Goal: Task Accomplishment & Management: Manage account settings

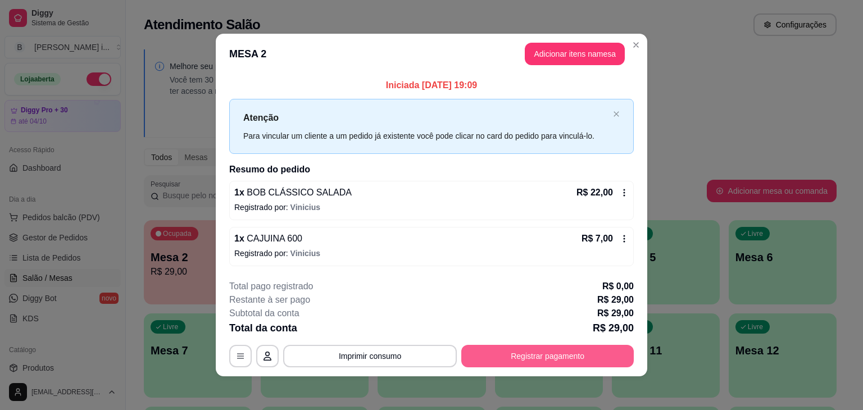
click at [540, 354] on button "Registrar pagamento" at bounding box center [547, 356] width 173 height 22
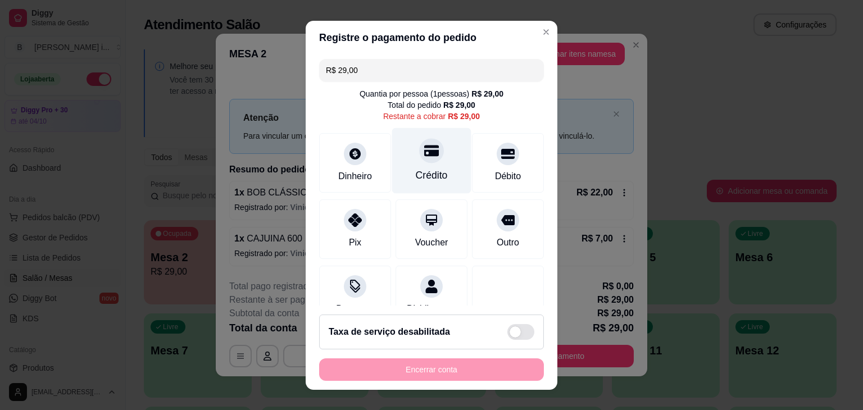
drag, startPoint x: 410, startPoint y: 160, endPoint x: 415, endPoint y: 158, distance: 6.1
click at [410, 160] on div "Crédito" at bounding box center [431, 161] width 79 height 66
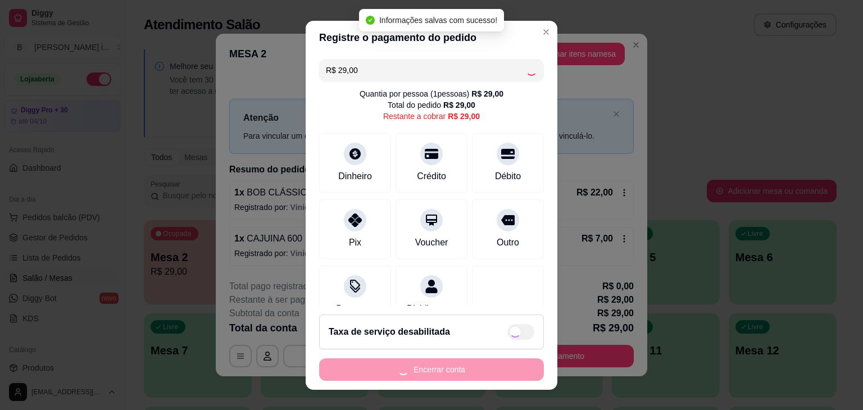
type input "R$ 0,00"
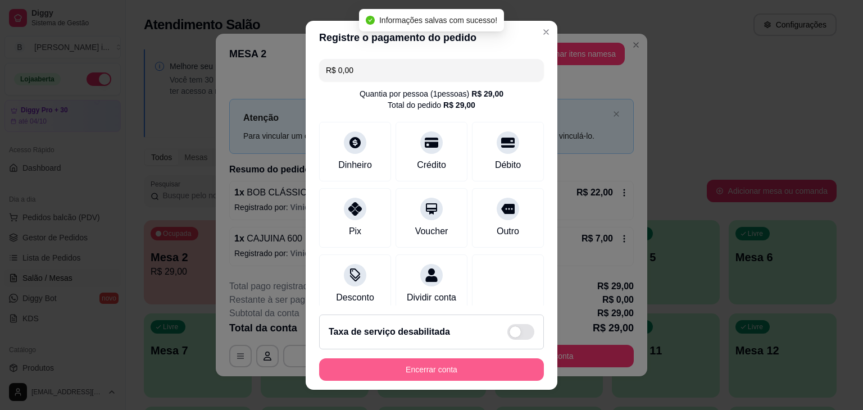
click at [427, 375] on button "Encerrar conta" at bounding box center [431, 370] width 225 height 22
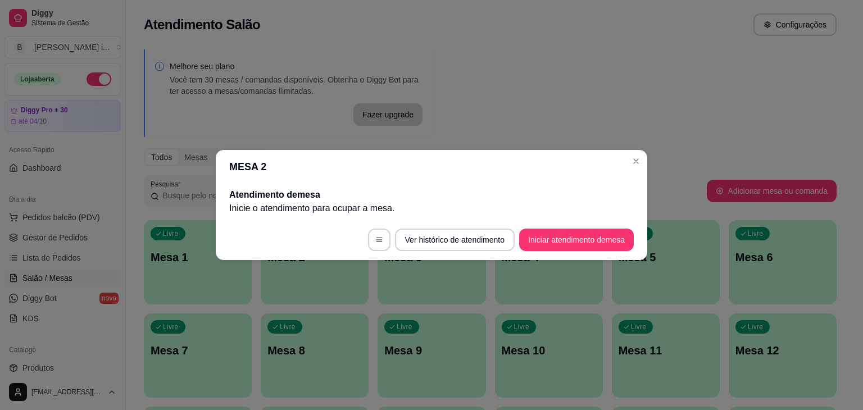
click at [636, 151] on header "MESA 2" at bounding box center [432, 167] width 432 height 34
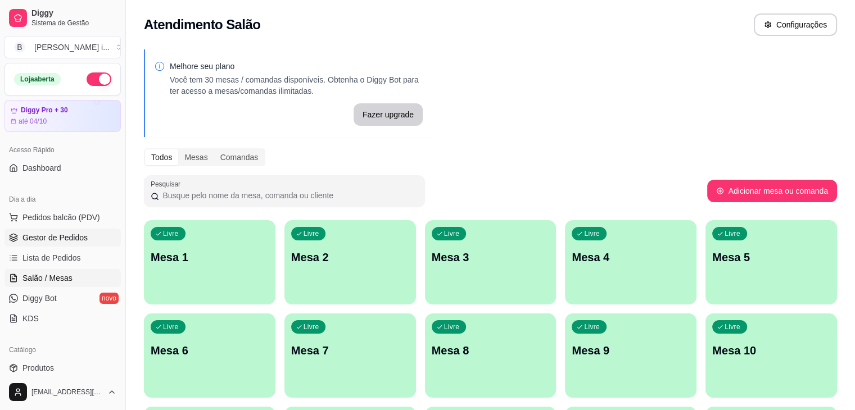
click at [47, 239] on span "Gestor de Pedidos" at bounding box center [54, 237] width 65 height 11
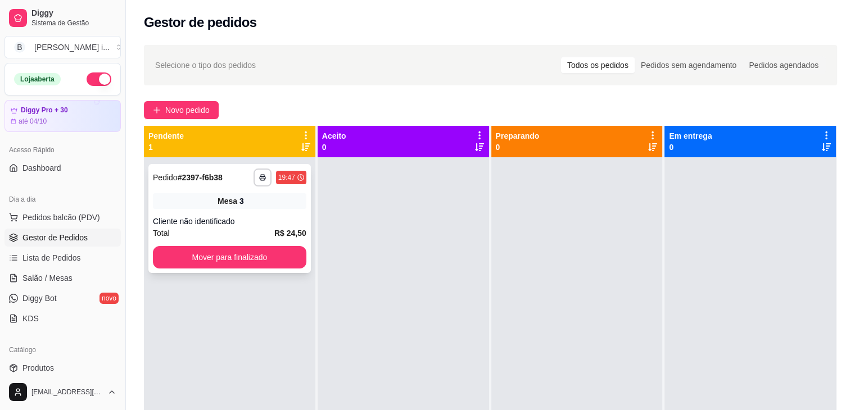
click at [208, 216] on div "Cliente não identificado" at bounding box center [229, 221] width 153 height 11
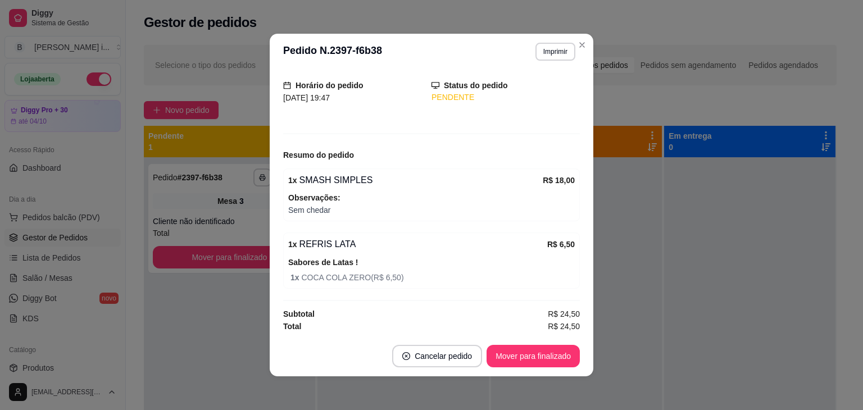
scroll to position [2, 0]
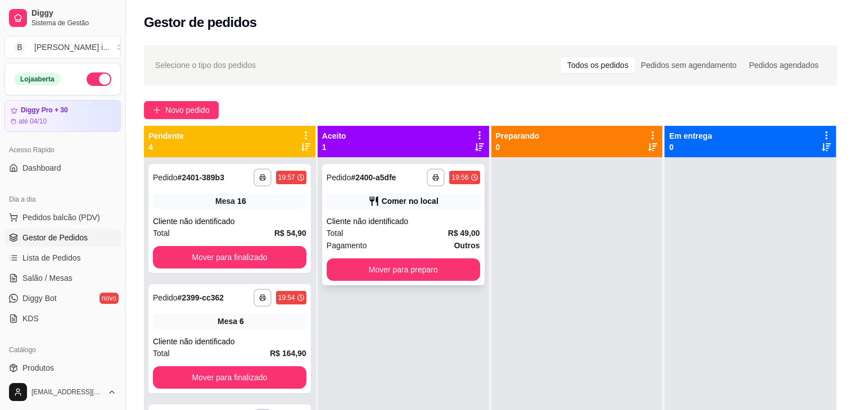
click at [366, 232] on div "Total R$ 49,00" at bounding box center [403, 233] width 153 height 12
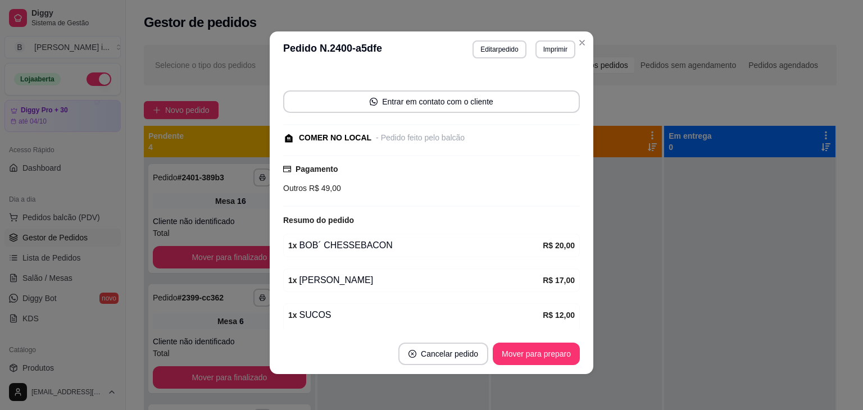
scroll to position [134, 0]
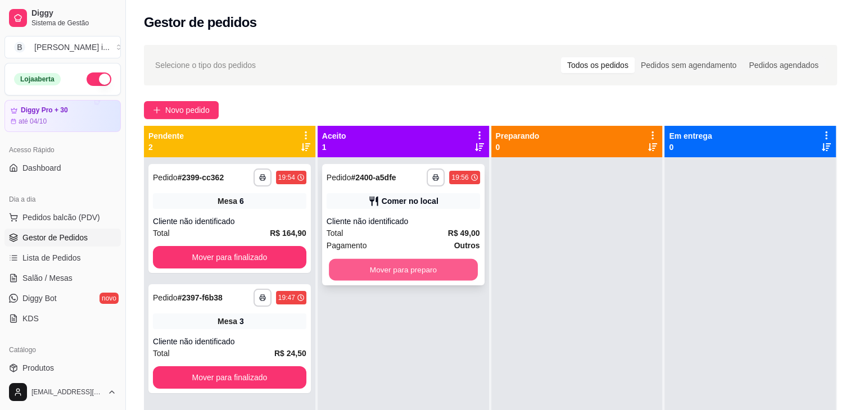
click at [394, 278] on button "Mover para preparo" at bounding box center [403, 270] width 149 height 22
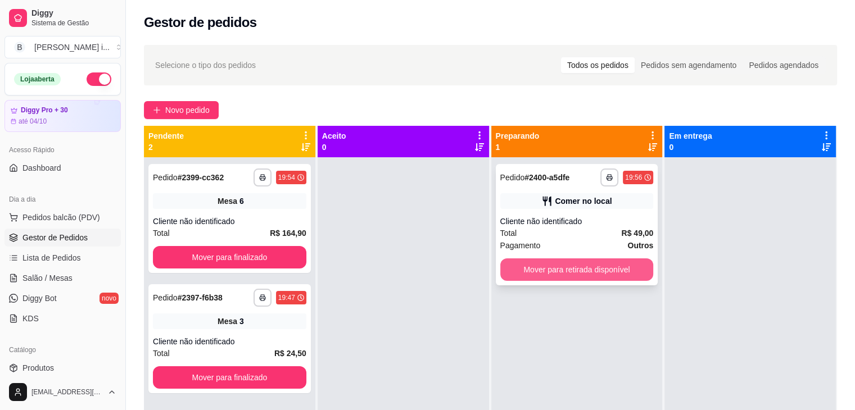
click at [605, 260] on button "Mover para retirada disponível" at bounding box center [576, 270] width 153 height 22
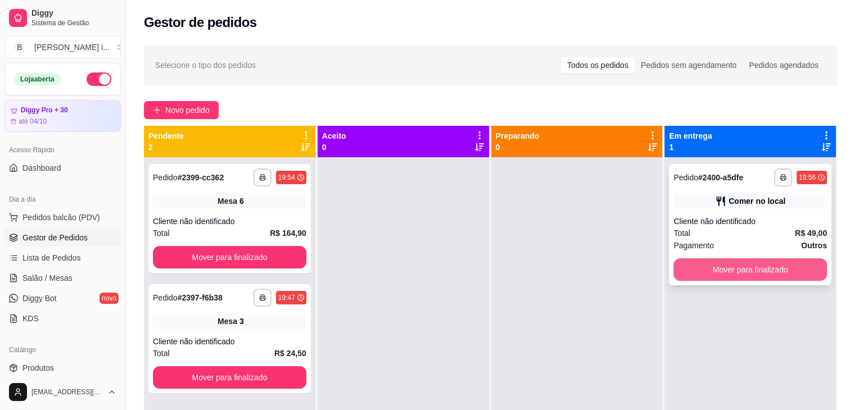
click at [704, 265] on button "Mover para finalizado" at bounding box center [749, 270] width 153 height 22
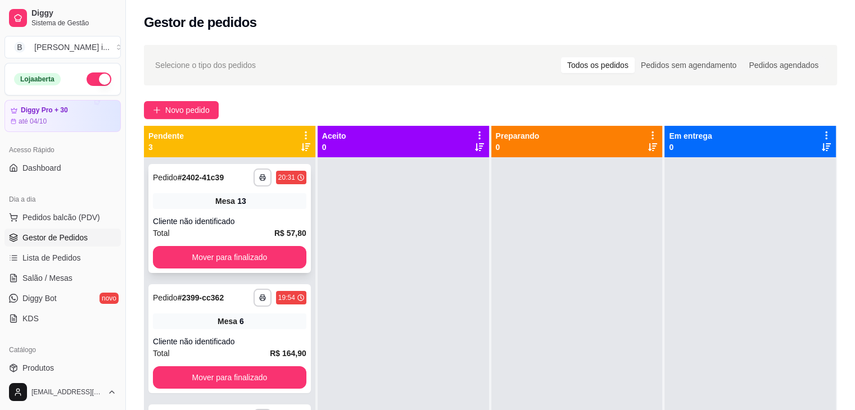
click at [297, 225] on div "Cliente não identificado" at bounding box center [229, 221] width 153 height 11
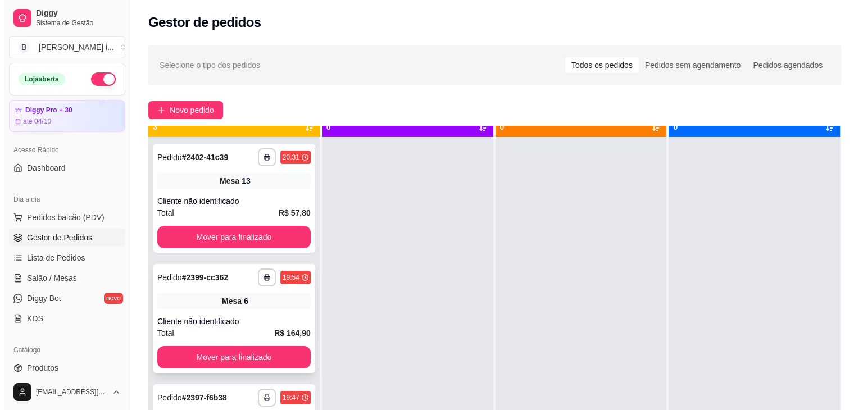
scroll to position [31, 0]
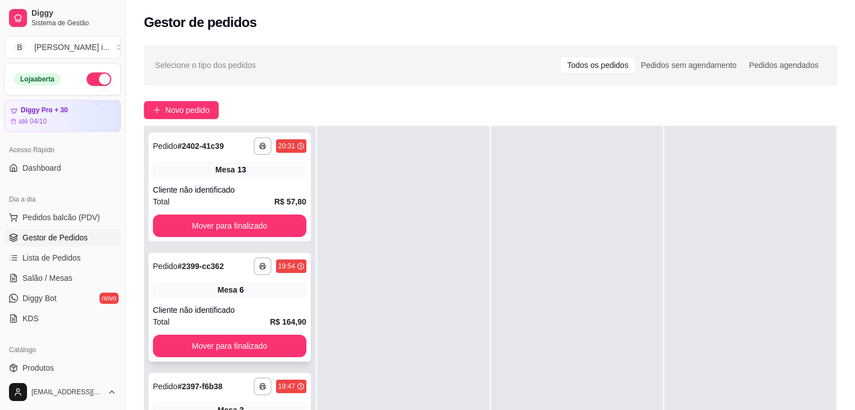
click at [257, 300] on div "**********" at bounding box center [229, 307] width 162 height 109
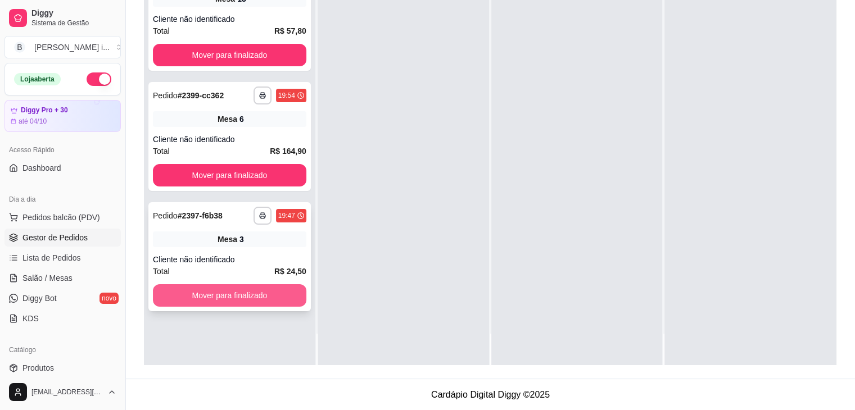
scroll to position [0, 0]
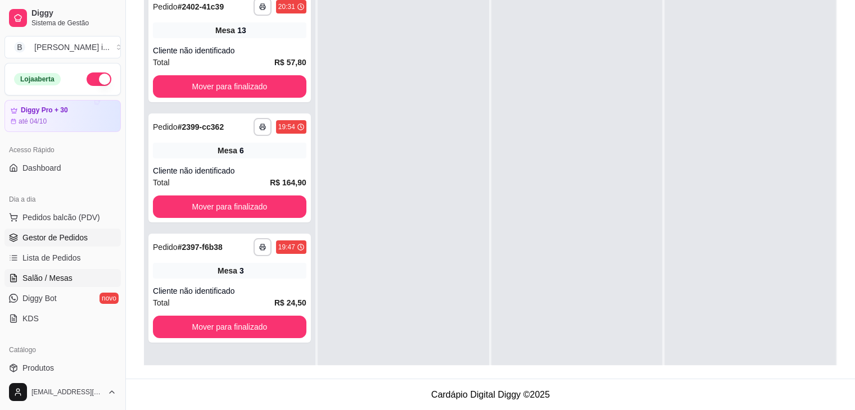
click at [65, 270] on link "Salão / Mesas" at bounding box center [62, 278] width 116 height 18
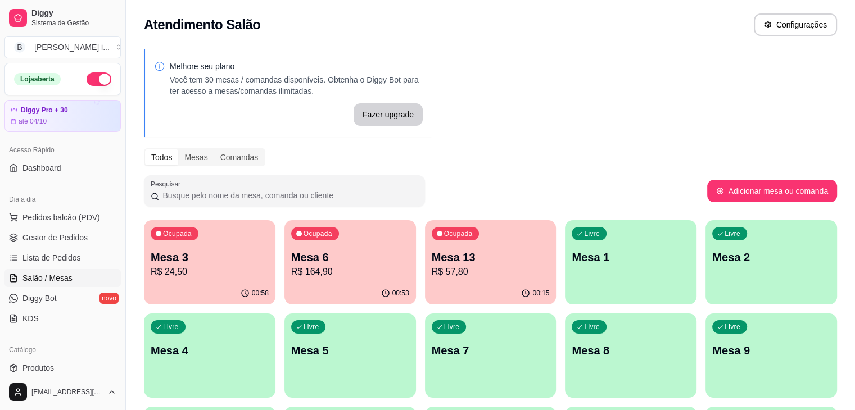
click at [313, 273] on p "R$ 164,90" at bounding box center [350, 271] width 118 height 13
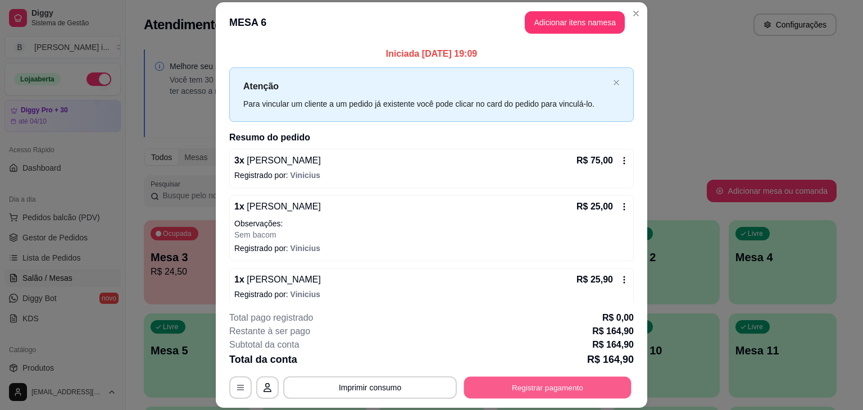
click at [523, 381] on button "Registrar pagamento" at bounding box center [547, 388] width 167 height 22
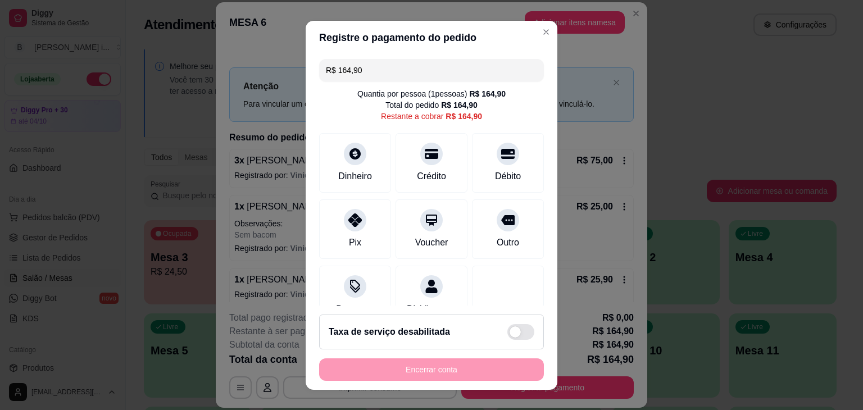
click at [377, 73] on input "R$ 164,90" at bounding box center [431, 70] width 211 height 22
type input "R$ 98,84"
click at [354, 188] on div "Dinheiro" at bounding box center [355, 161] width 79 height 66
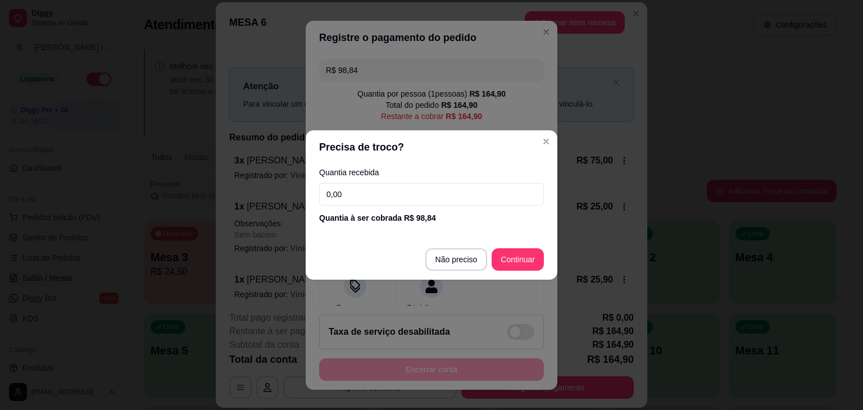
click at [368, 186] on input "0,00" at bounding box center [431, 194] width 225 height 22
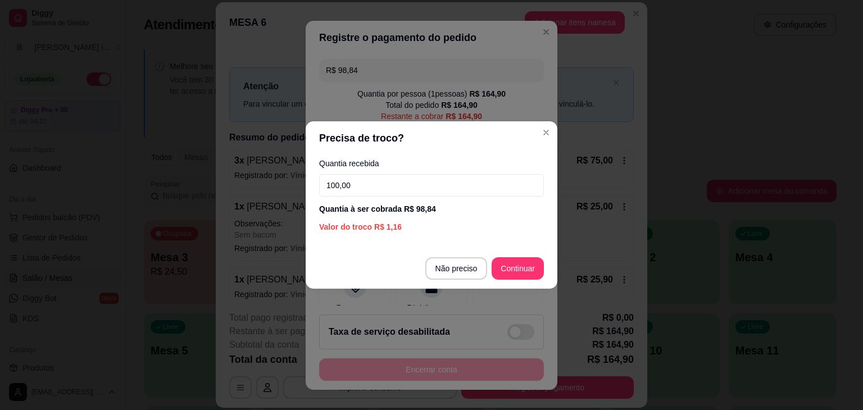
type input "100,00"
click at [533, 280] on footer "Não preciso Continuar" at bounding box center [432, 268] width 252 height 40
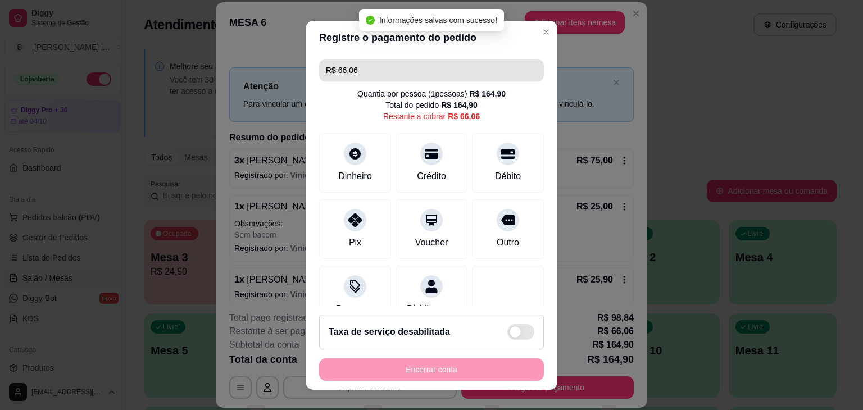
click at [384, 73] on input "R$ 66,06" at bounding box center [431, 70] width 211 height 22
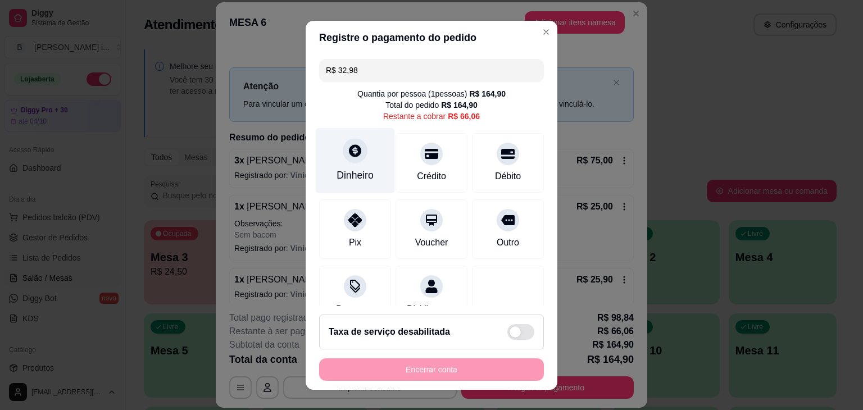
type input "R$ 32,98"
click at [355, 157] on div at bounding box center [355, 150] width 25 height 25
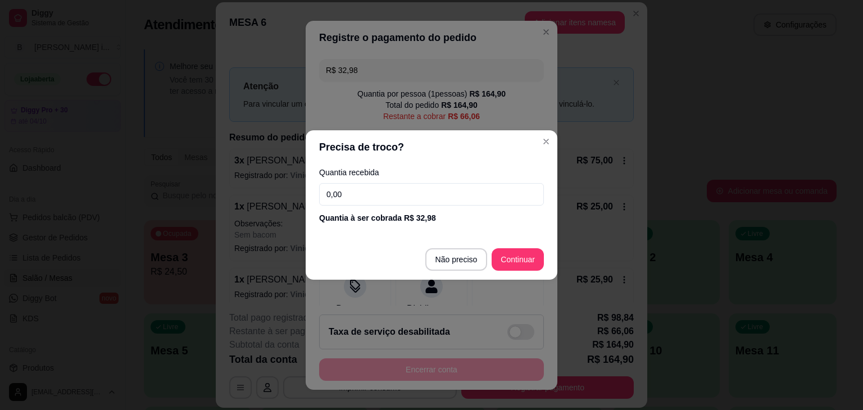
click at [416, 187] on input "0,00" at bounding box center [431, 194] width 225 height 22
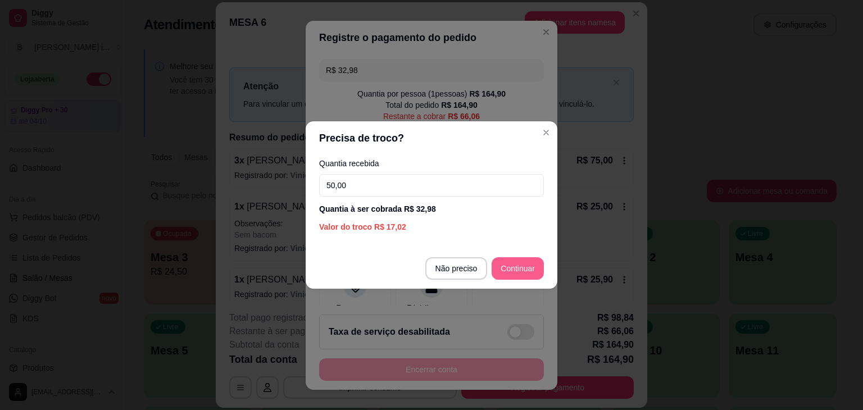
type input "50,00"
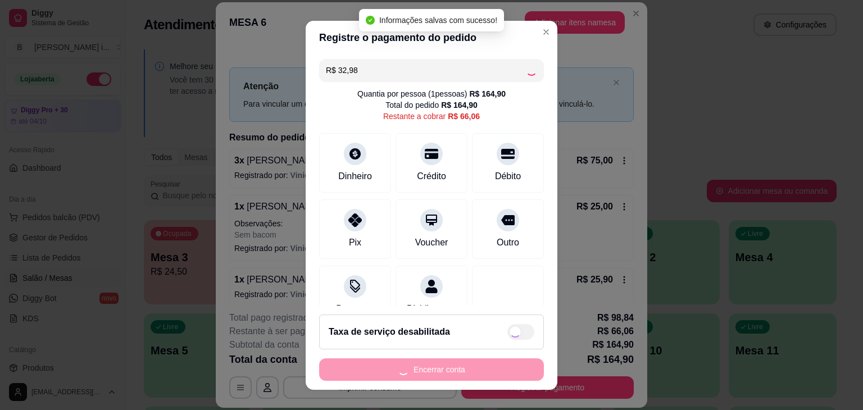
type input "R$ 33,08"
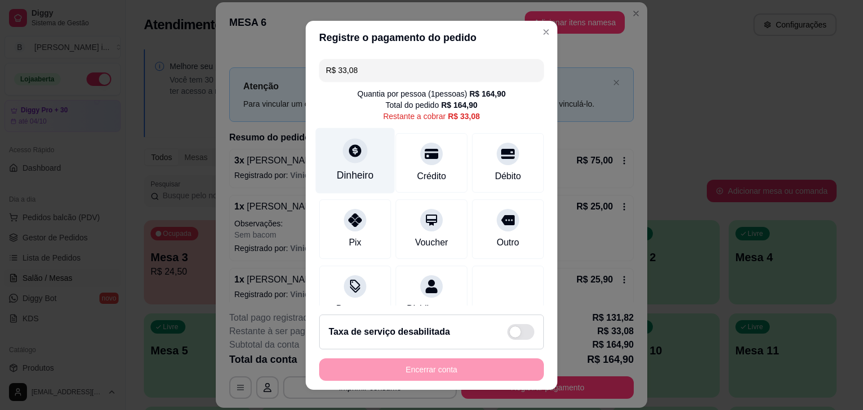
click at [343, 156] on div at bounding box center [355, 150] width 25 height 25
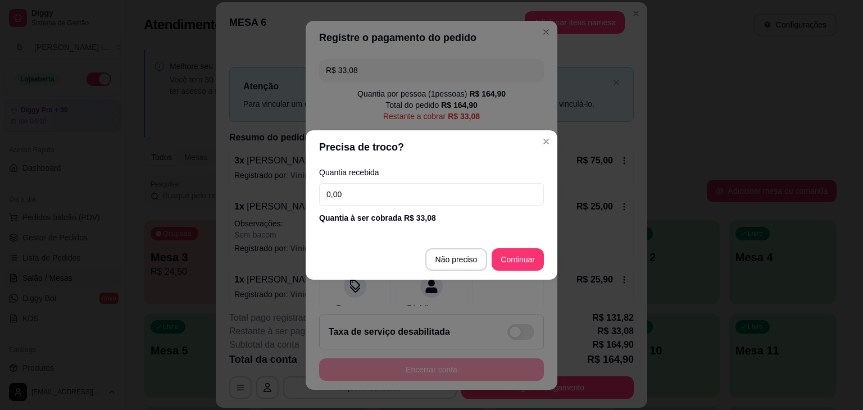
click at [364, 180] on div "Quantia recebida 0,00 Quantia à ser cobrada R$ 33,08" at bounding box center [432, 196] width 252 height 64
click at [377, 188] on div "Quantia recebida 0,00 Quantia à ser cobrada R$ 33,08" at bounding box center [432, 196] width 252 height 64
click at [377, 193] on input "0,00" at bounding box center [431, 194] width 225 height 22
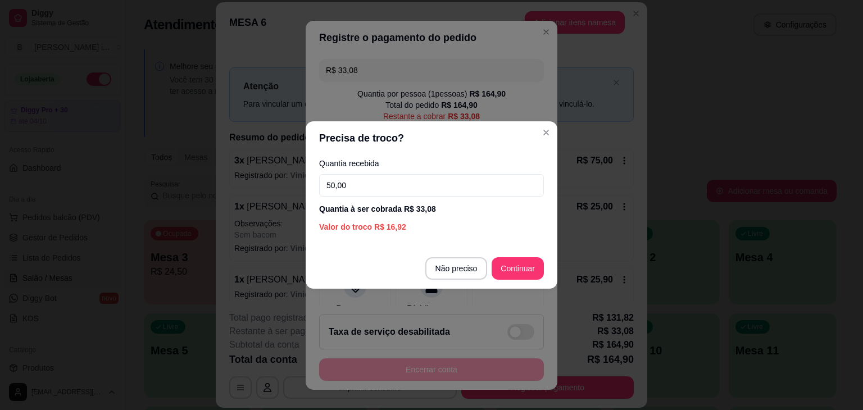
type input "50,00"
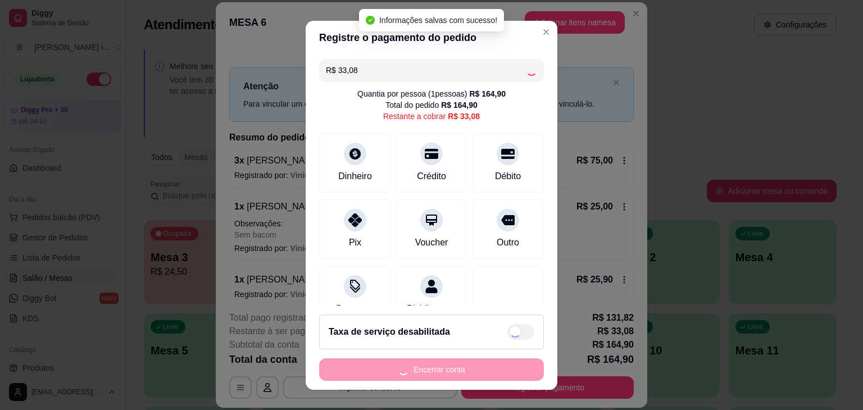
type input "R$ 0,00"
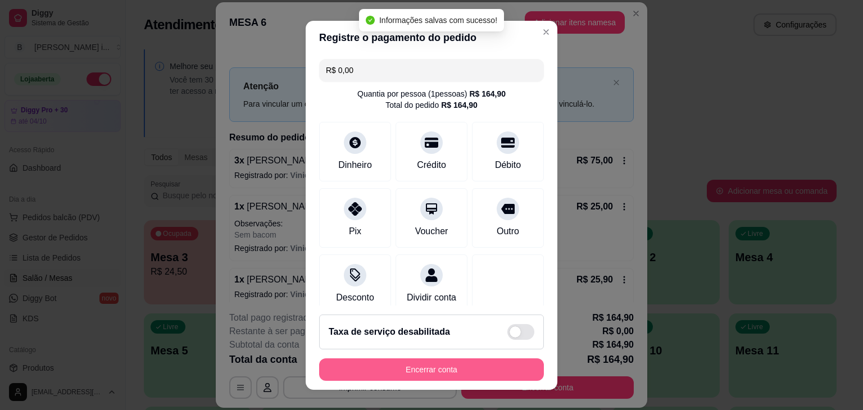
click at [444, 373] on button "Encerrar conta" at bounding box center [431, 370] width 225 height 22
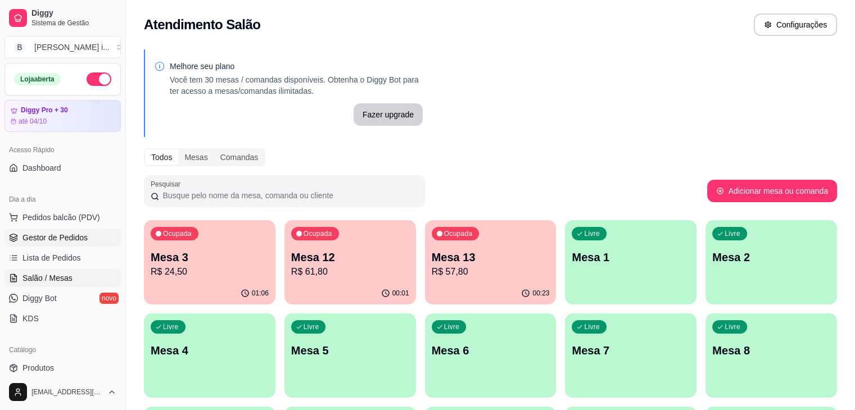
click at [41, 241] on span "Gestor de Pedidos" at bounding box center [54, 237] width 65 height 11
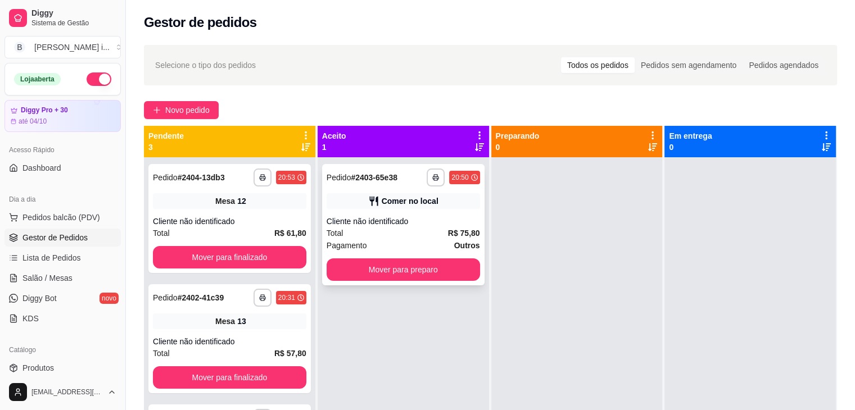
click at [413, 218] on div "Cliente não identificado" at bounding box center [403, 221] width 153 height 11
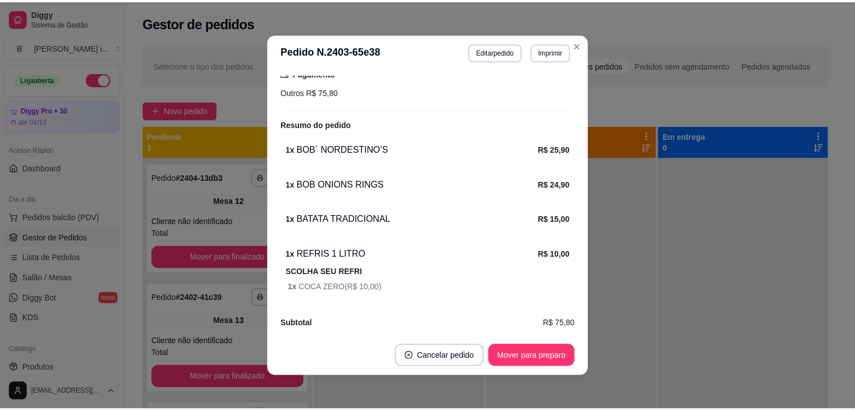
scroll to position [169, 0]
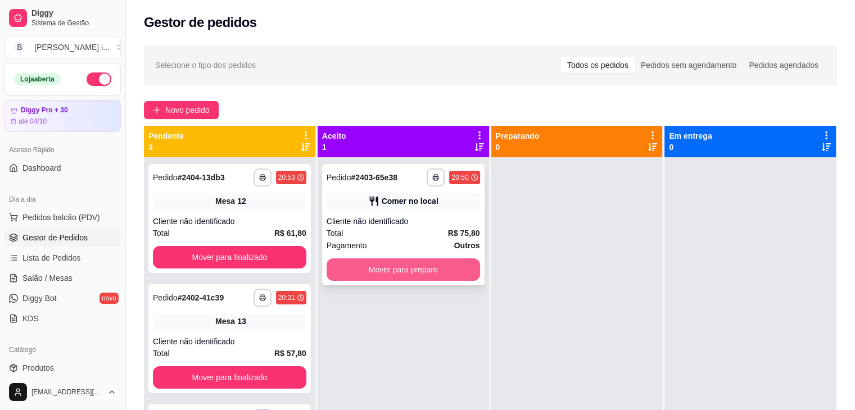
click at [435, 264] on button "Mover para preparo" at bounding box center [403, 270] width 153 height 22
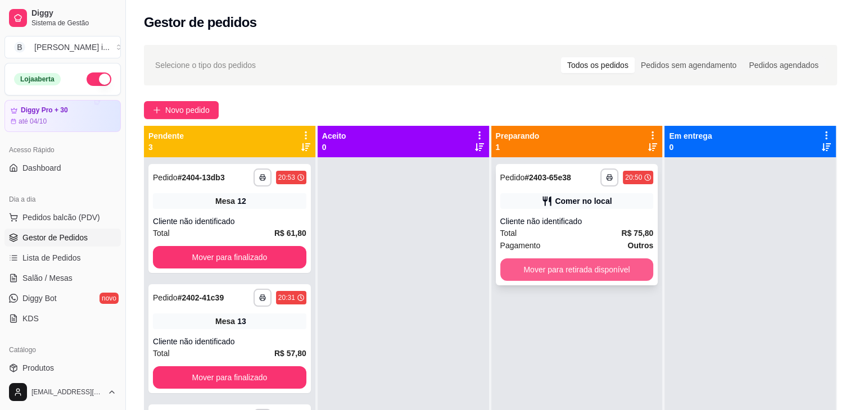
click at [565, 274] on button "Mover para retirada disponível" at bounding box center [576, 270] width 153 height 22
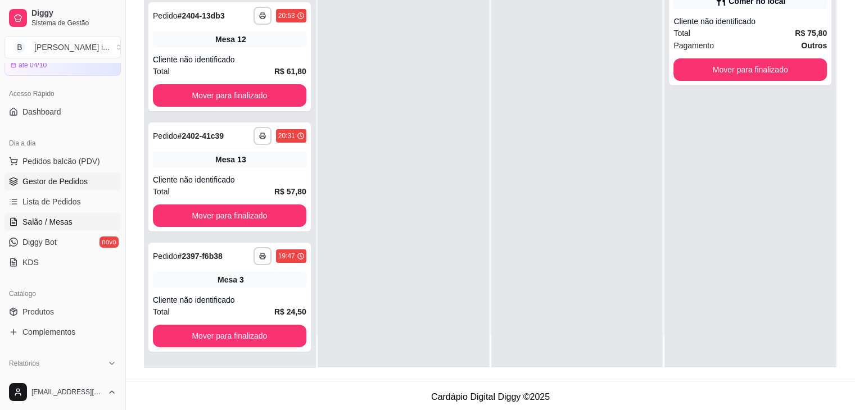
click at [34, 223] on span "Salão / Mesas" at bounding box center [47, 221] width 50 height 11
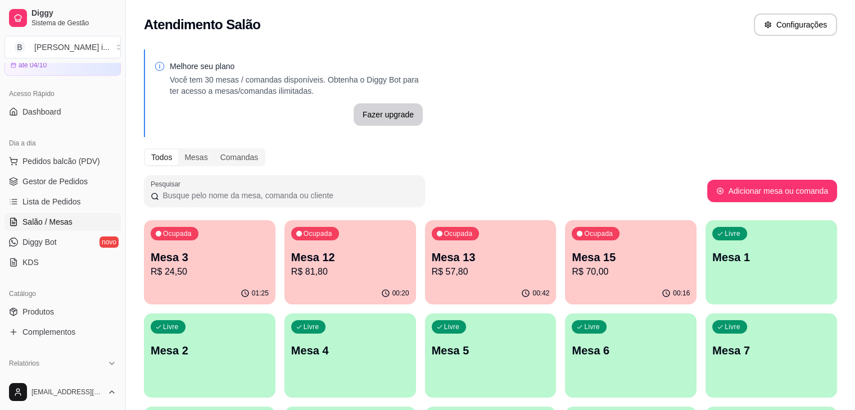
click at [166, 251] on p "Mesa 3" at bounding box center [210, 258] width 118 height 16
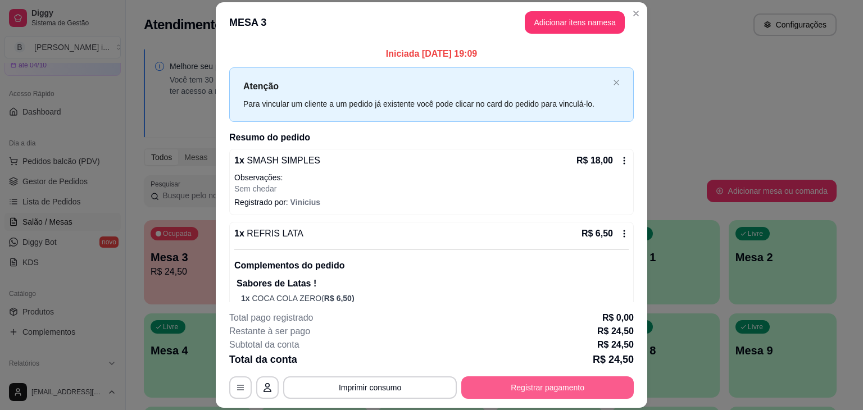
click at [551, 391] on button "Registrar pagamento" at bounding box center [547, 388] width 173 height 22
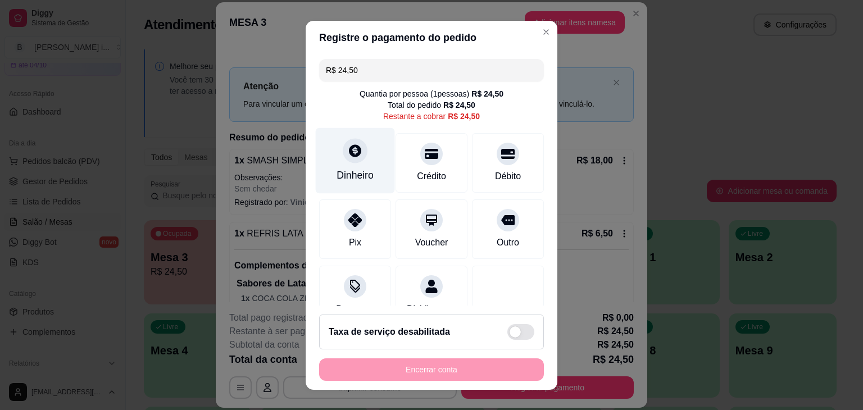
click at [345, 159] on div at bounding box center [355, 150] width 25 height 25
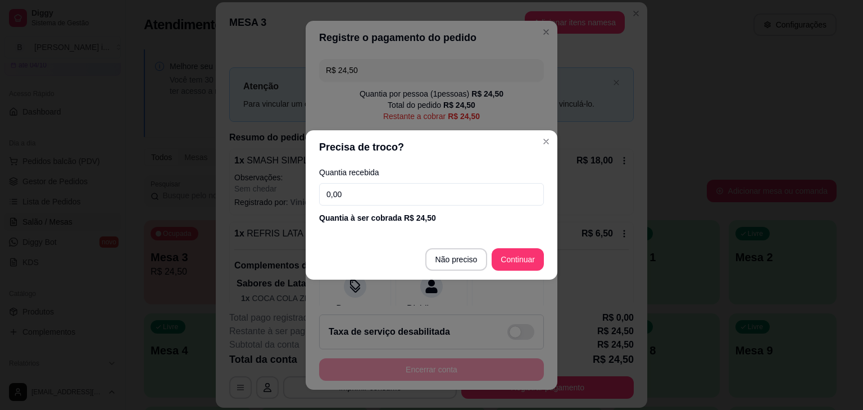
click at [388, 201] on input "0,00" at bounding box center [431, 194] width 225 height 22
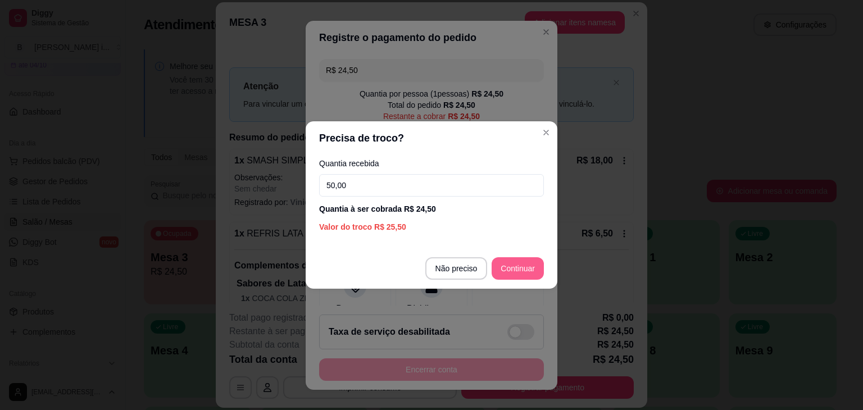
type input "50,00"
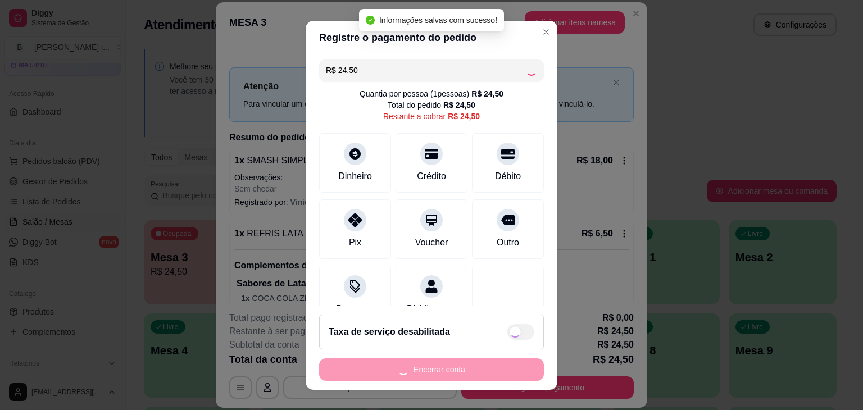
type input "R$ 0,00"
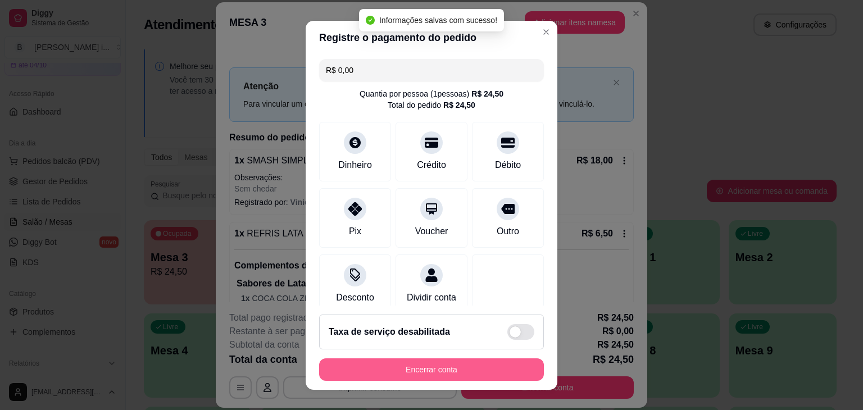
click at [446, 372] on button "Encerrar conta" at bounding box center [431, 370] width 225 height 22
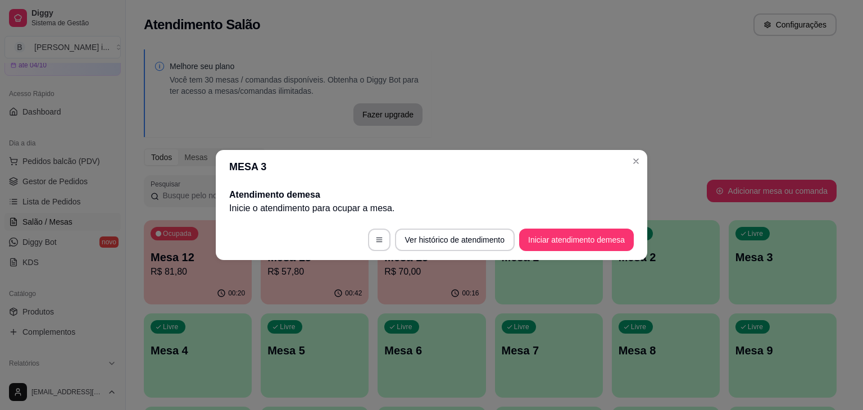
drag, startPoint x: 627, startPoint y: 194, endPoint x: 623, endPoint y: 157, distance: 37.9
drag, startPoint x: 623, startPoint y: 157, endPoint x: 575, endPoint y: 175, distance: 51.6
click at [575, 175] on header "MESA 3" at bounding box center [432, 167] width 432 height 34
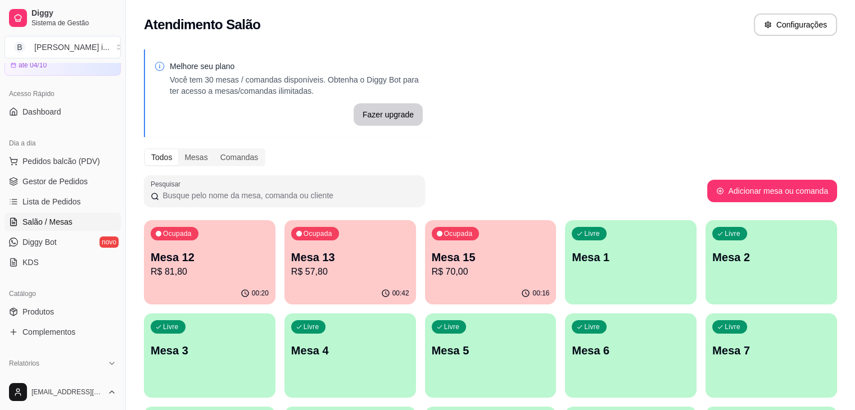
click at [213, 258] on p "Mesa 12" at bounding box center [210, 258] width 118 height 16
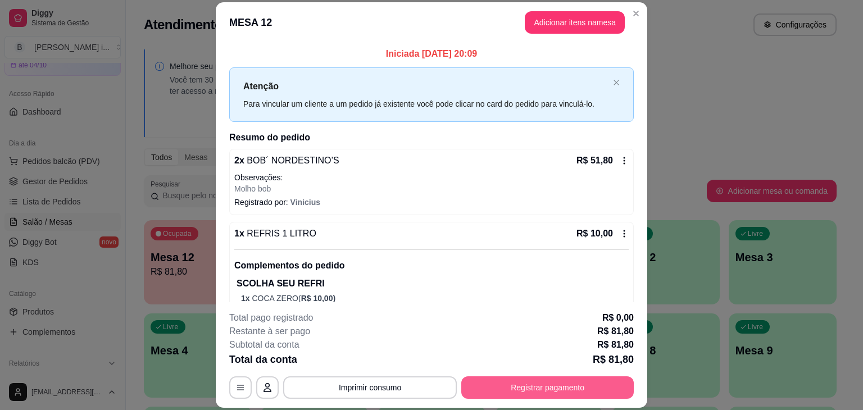
click at [553, 388] on button "Registrar pagamento" at bounding box center [547, 388] width 173 height 22
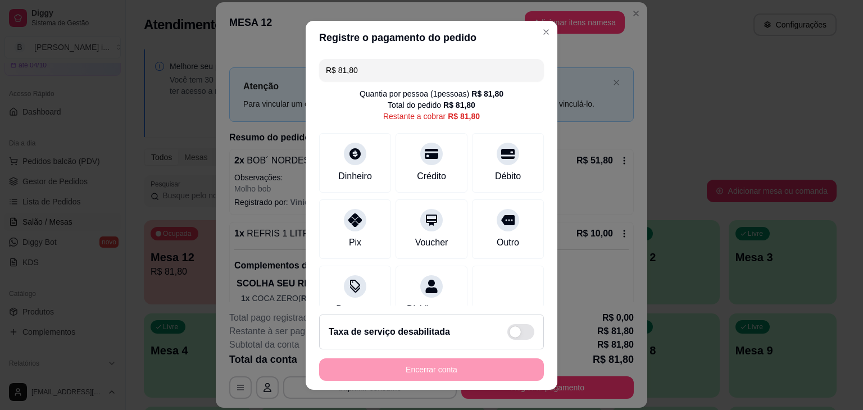
click at [399, 78] on input "R$ 81,80" at bounding box center [431, 70] width 211 height 22
click at [420, 170] on div "Crédito" at bounding box center [432, 175] width 32 height 15
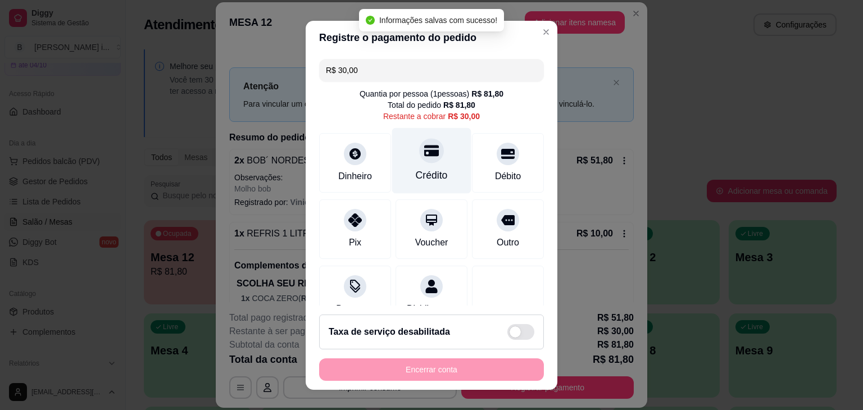
click at [418, 171] on div "Crédito" at bounding box center [432, 175] width 32 height 15
type input "R$ 0,00"
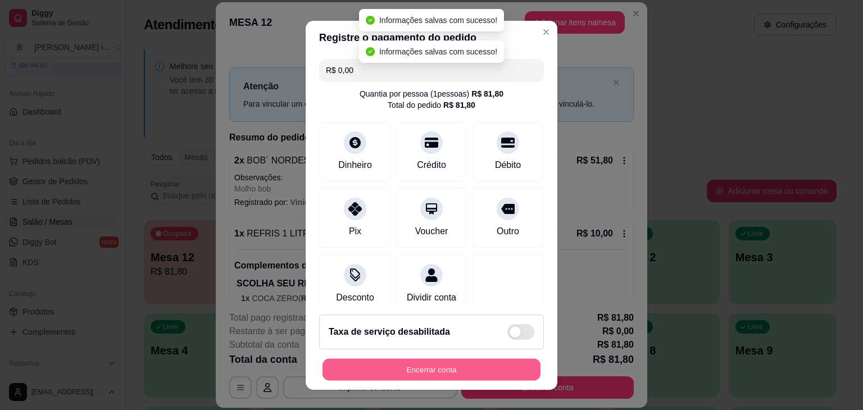
click at [485, 369] on button "Encerrar conta" at bounding box center [432, 370] width 218 height 22
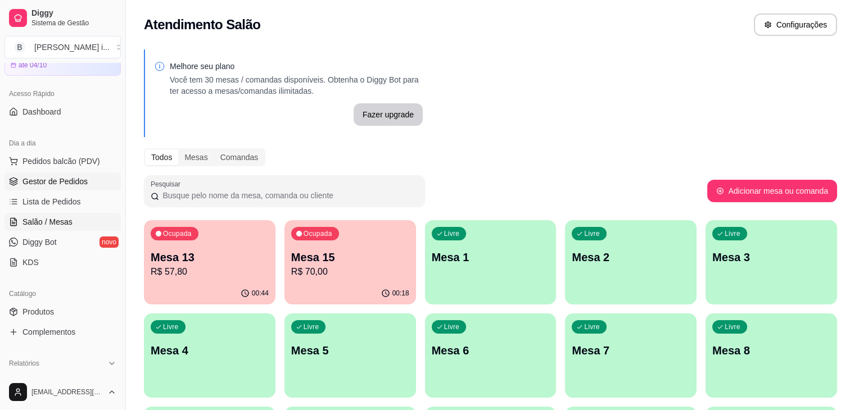
click at [34, 187] on link "Gestor de Pedidos" at bounding box center [62, 182] width 116 height 18
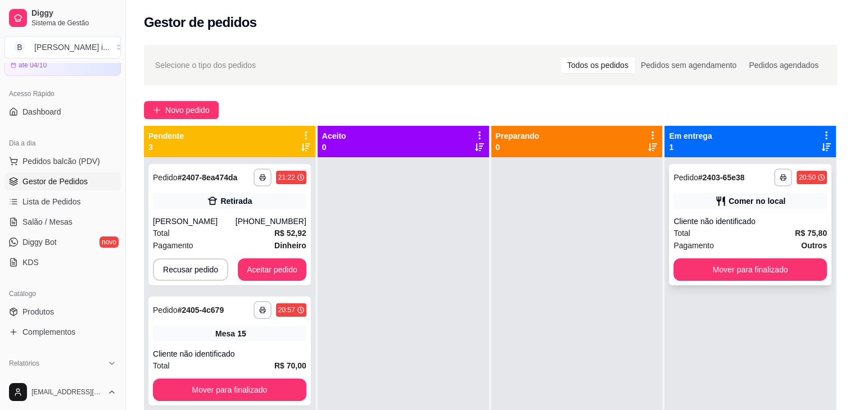
click at [782, 220] on div "Cliente não identificado" at bounding box center [749, 221] width 153 height 11
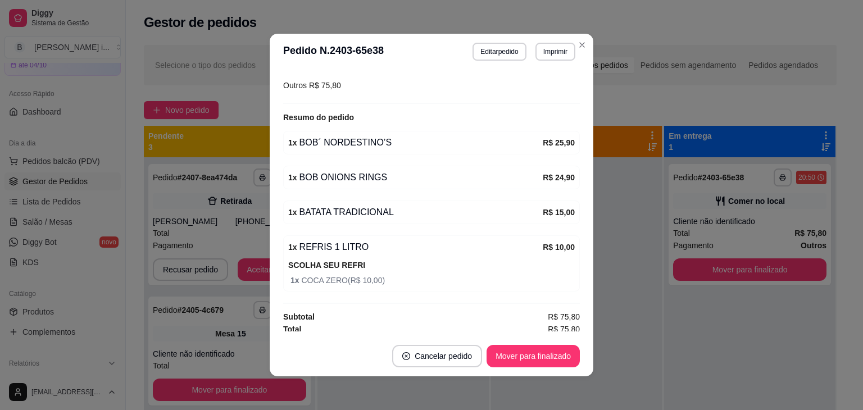
scroll to position [169, 0]
click at [550, 55] on button "Imprimir" at bounding box center [556, 52] width 40 height 18
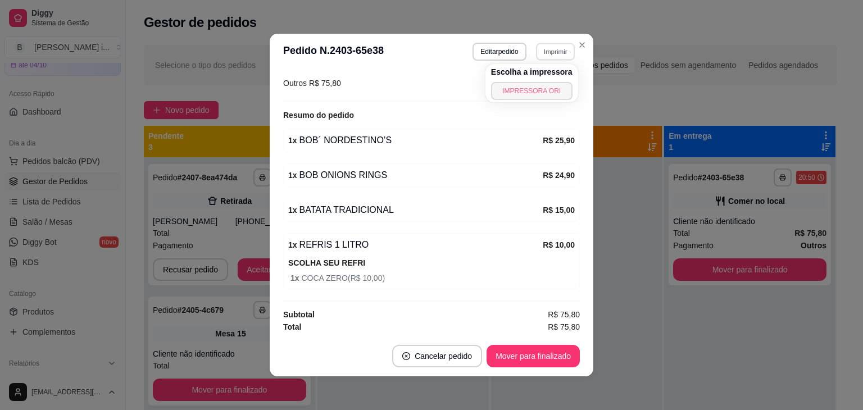
click at [534, 89] on button "IMPRESSORA ORI" at bounding box center [531, 91] width 81 height 18
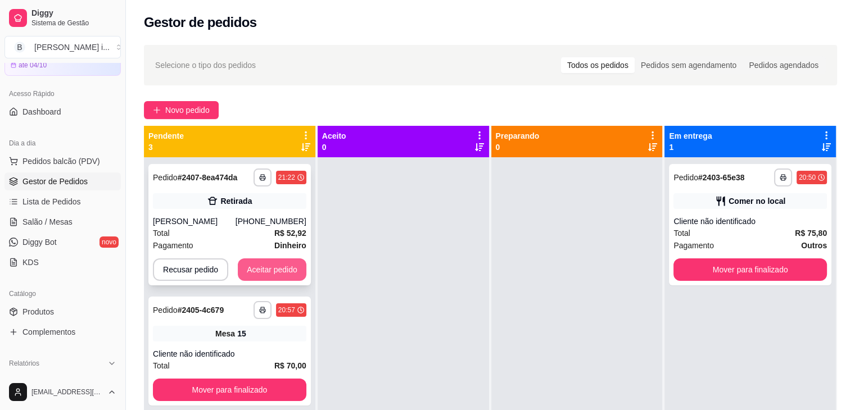
click at [272, 261] on button "Aceitar pedido" at bounding box center [272, 270] width 69 height 22
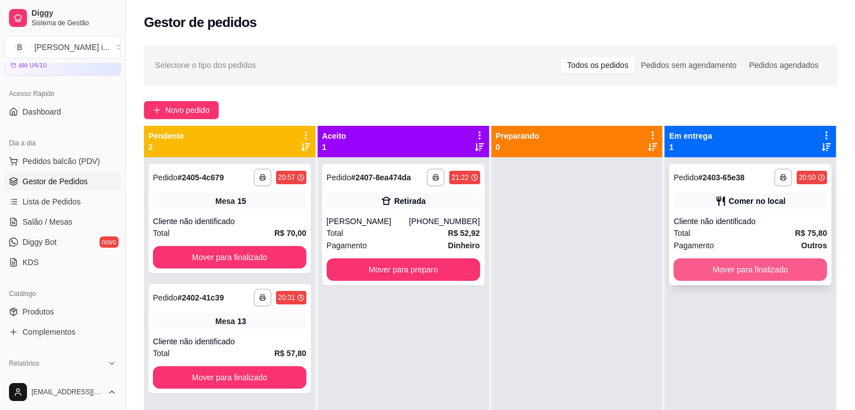
click at [801, 271] on button "Mover para finalizado" at bounding box center [749, 270] width 153 height 22
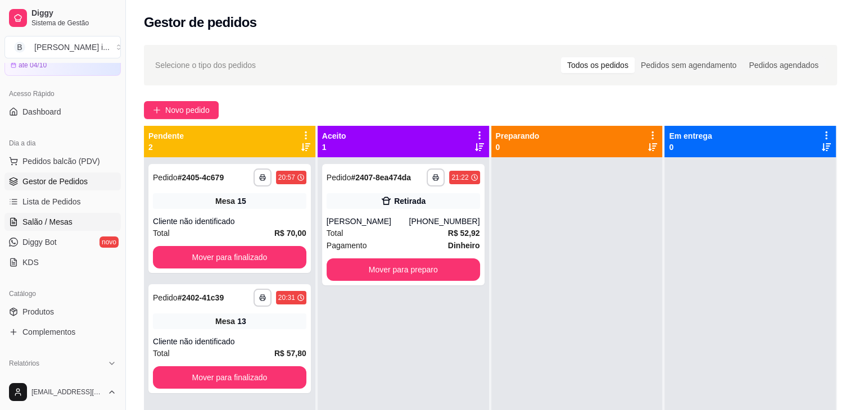
click at [35, 215] on link "Salão / Mesas" at bounding box center [62, 222] width 116 height 18
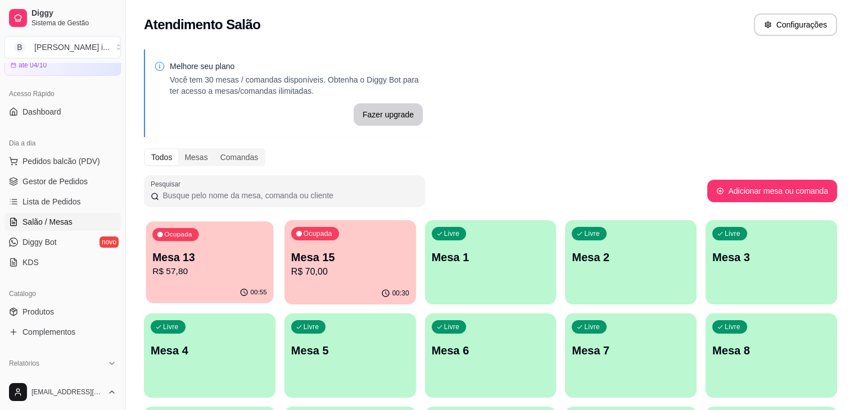
click at [161, 270] on p "R$ 57,80" at bounding box center [209, 271] width 115 height 13
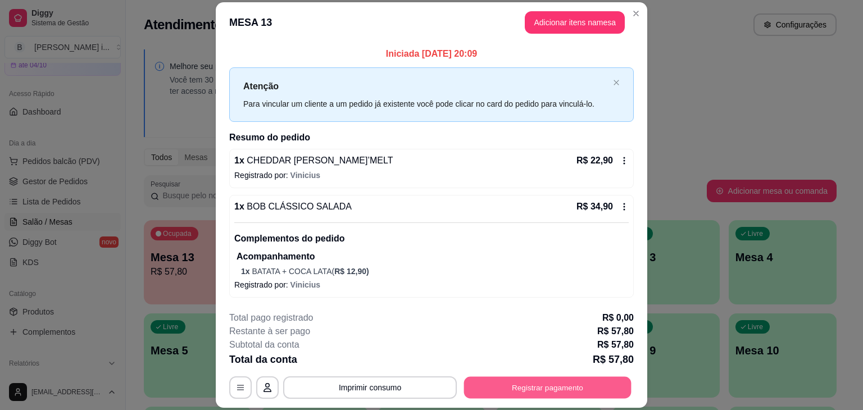
click at [549, 382] on button "Registrar pagamento" at bounding box center [547, 388] width 167 height 22
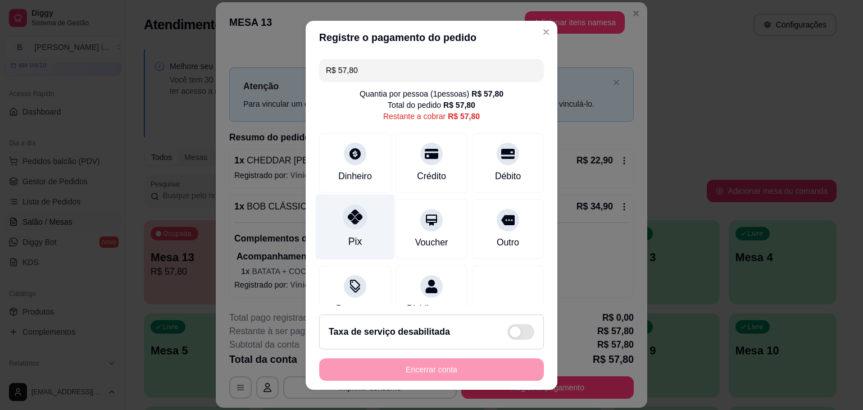
click at [358, 215] on div at bounding box center [355, 217] width 25 height 25
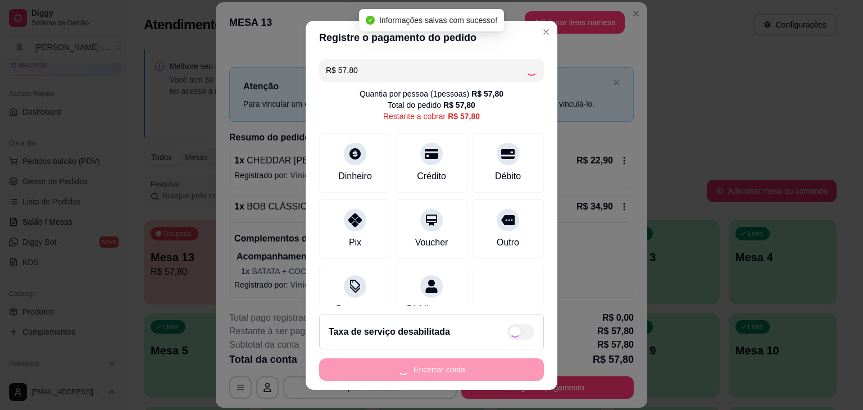
type input "R$ 0,00"
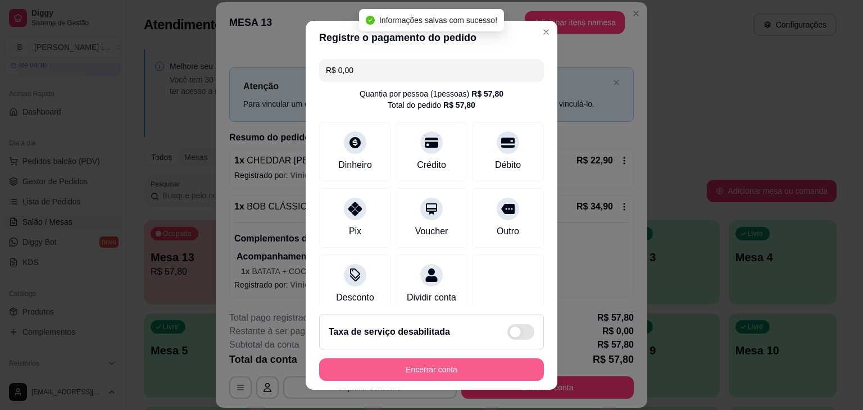
click at [452, 372] on button "Encerrar conta" at bounding box center [431, 370] width 225 height 22
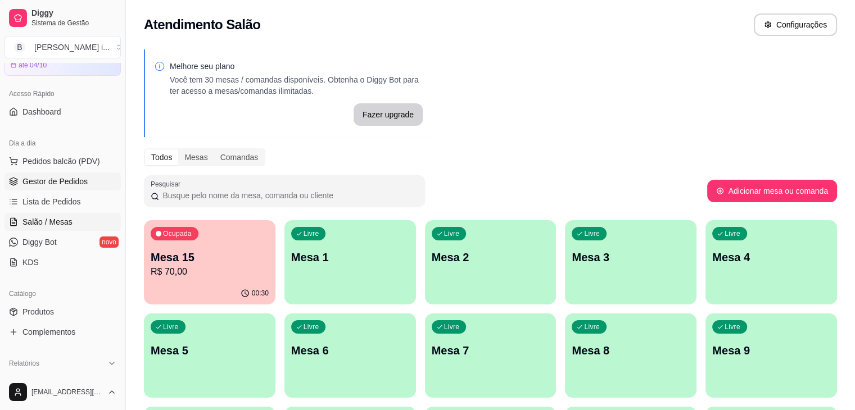
click at [59, 179] on span "Gestor de Pedidos" at bounding box center [54, 181] width 65 height 11
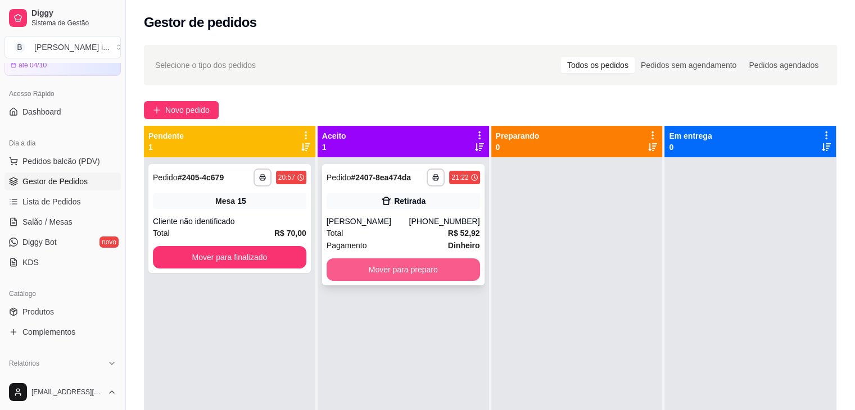
click at [397, 268] on button "Mover para preparo" at bounding box center [403, 270] width 153 height 22
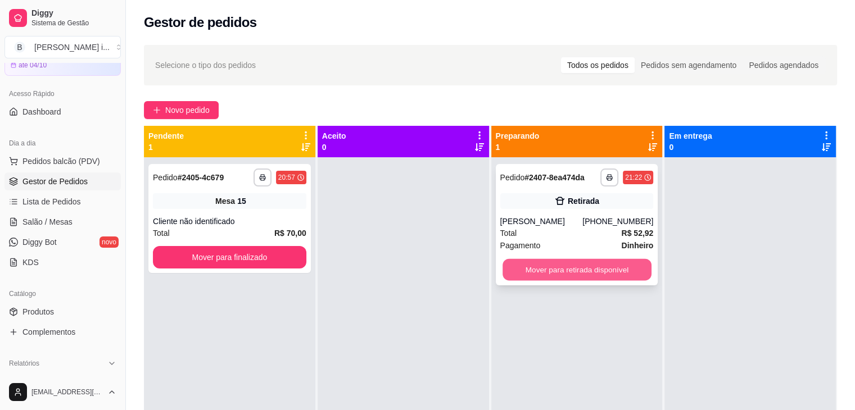
click at [621, 275] on button "Mover para retirada disponível" at bounding box center [576, 270] width 149 height 22
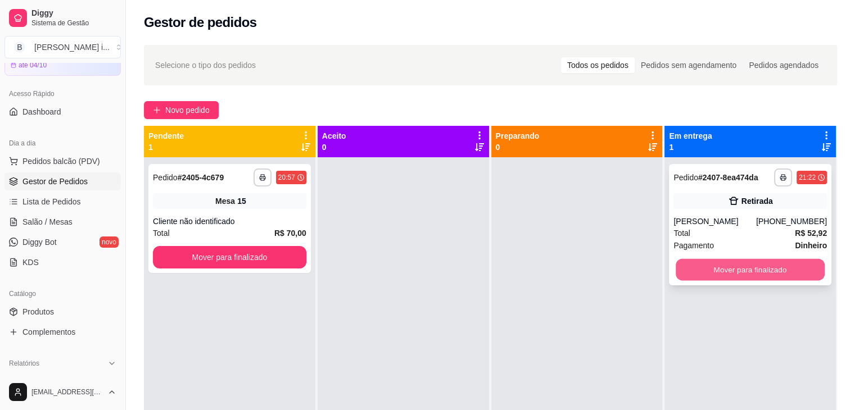
click at [777, 270] on button "Mover para finalizado" at bounding box center [750, 270] width 149 height 22
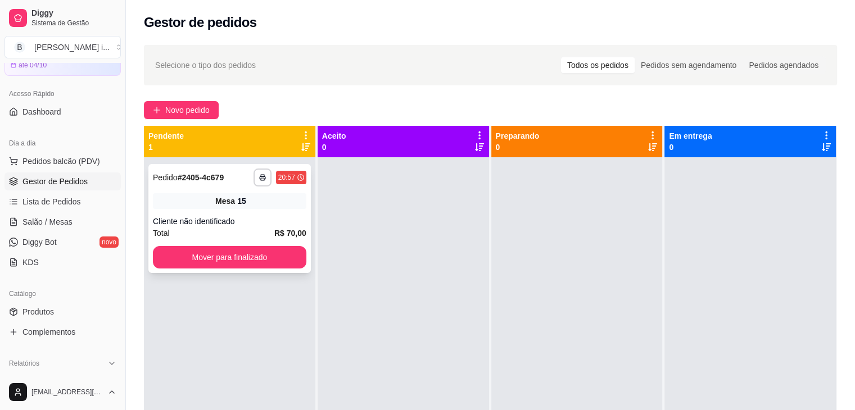
click at [224, 180] on strong "# 2405-4c679" at bounding box center [201, 177] width 47 height 9
click at [226, 186] on div "**********" at bounding box center [229, 178] width 153 height 18
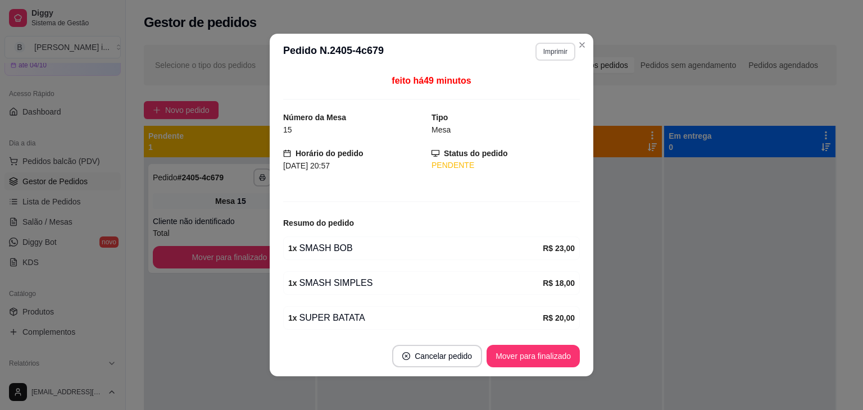
click at [545, 48] on button "Imprimir" at bounding box center [556, 52] width 40 height 18
click at [521, 94] on button "IMPRESSORA ORI" at bounding box center [531, 90] width 79 height 17
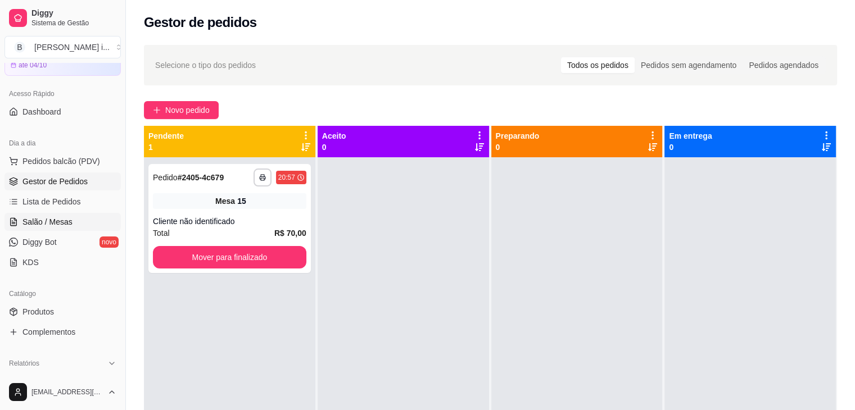
click at [63, 217] on span "Salão / Mesas" at bounding box center [47, 221] width 50 height 11
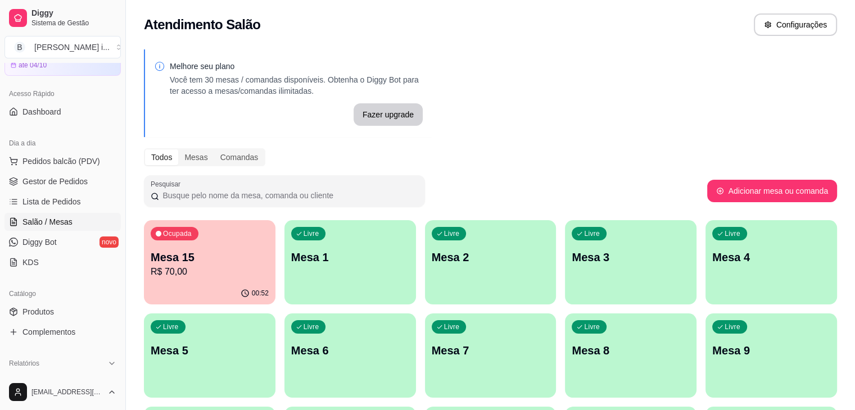
click at [173, 248] on div "Ocupada Mesa 15 R$ 70,00" at bounding box center [210, 251] width 132 height 62
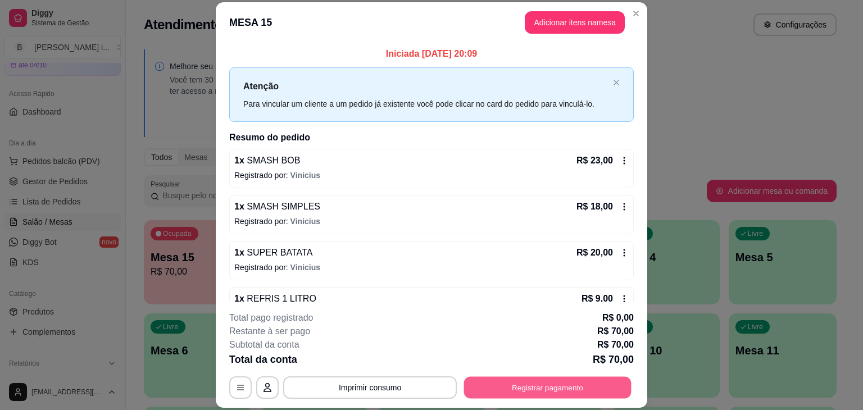
click at [501, 388] on button "Registrar pagamento" at bounding box center [547, 388] width 167 height 22
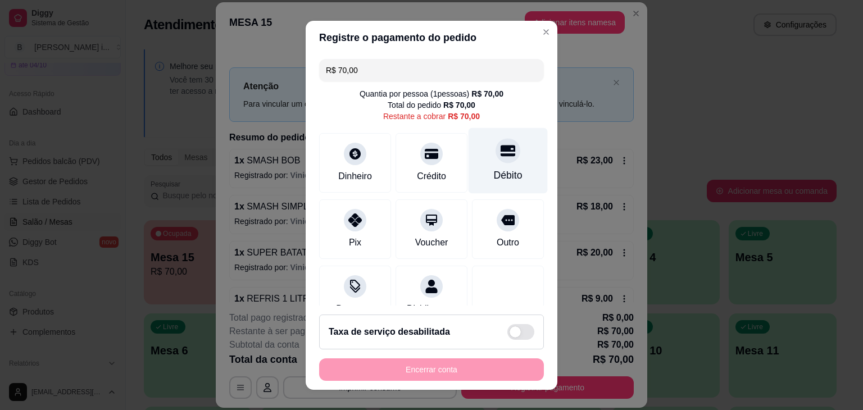
click at [479, 162] on div "Débito" at bounding box center [508, 161] width 79 height 66
type input "R$ 0,00"
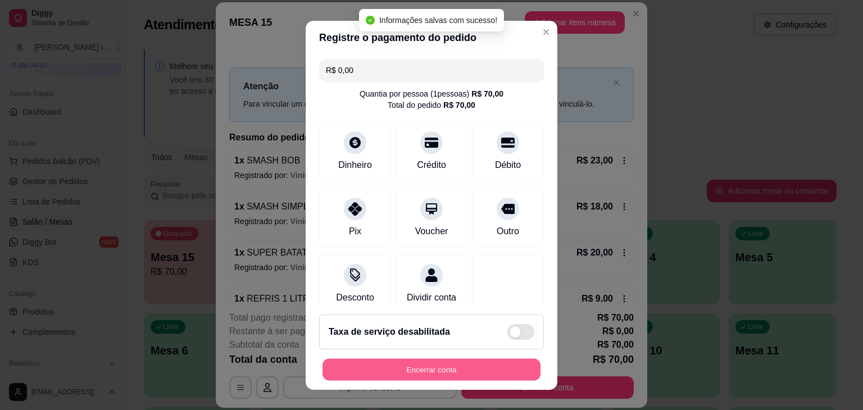
click at [446, 367] on button "Encerrar conta" at bounding box center [432, 370] width 218 height 22
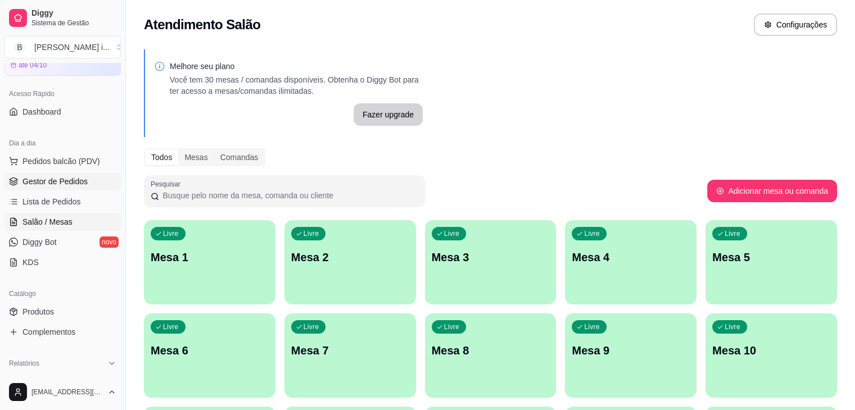
click at [45, 180] on span "Gestor de Pedidos" at bounding box center [54, 181] width 65 height 11
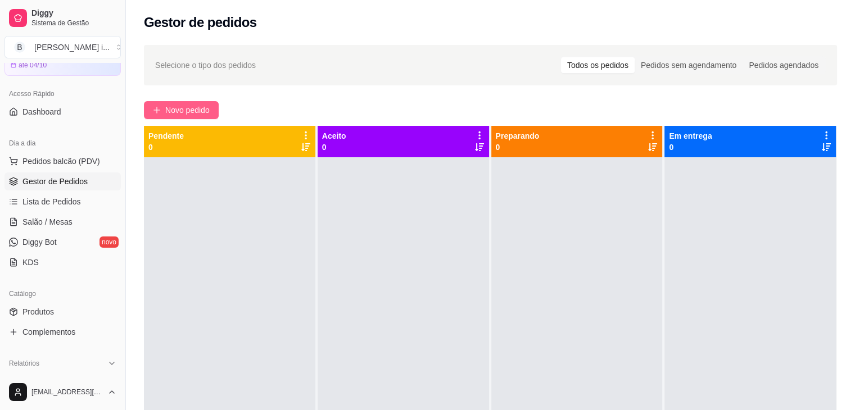
click at [189, 106] on span "Novo pedido" at bounding box center [187, 110] width 44 height 12
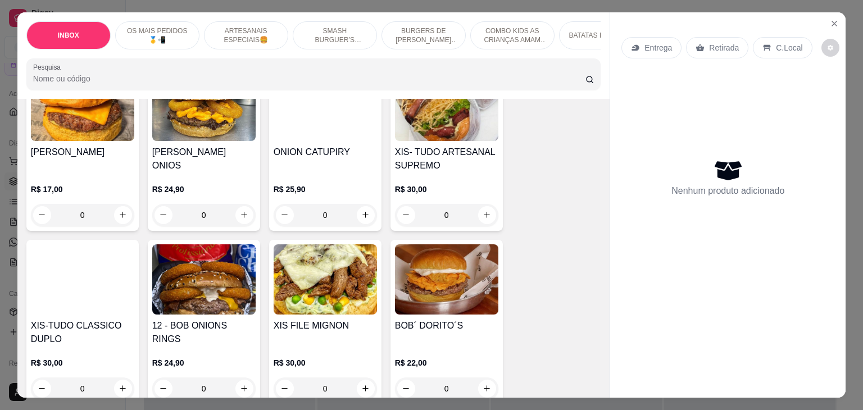
scroll to position [674, 0]
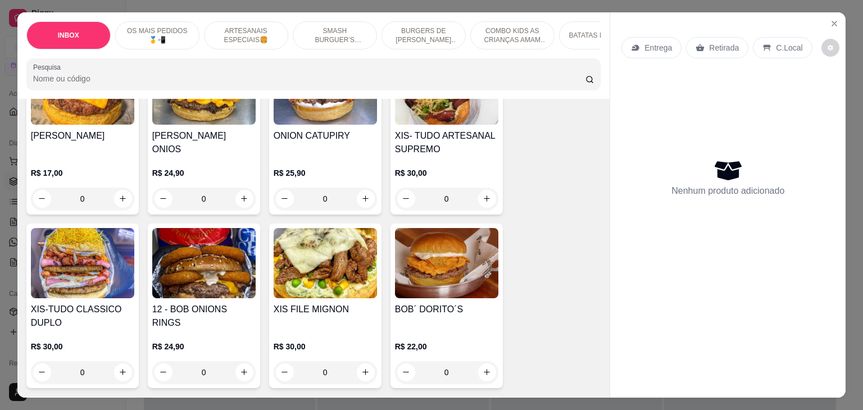
click at [57, 341] on p "R$ 30,00" at bounding box center [82, 346] width 103 height 11
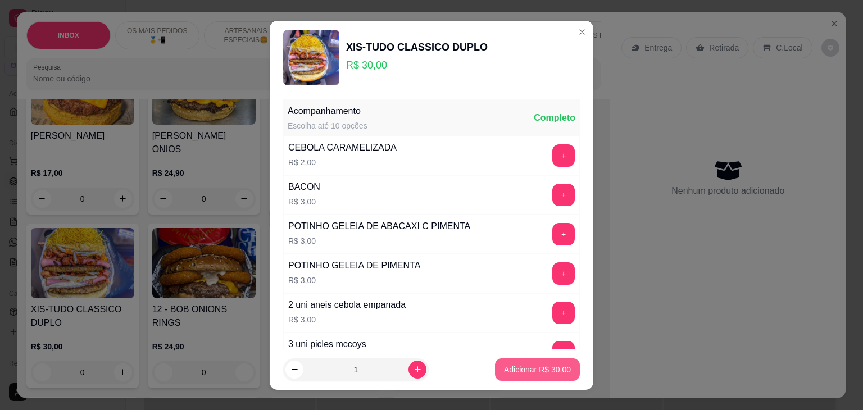
click at [518, 376] on button "Adicionar R$ 30,00" at bounding box center [537, 370] width 85 height 22
type input "1"
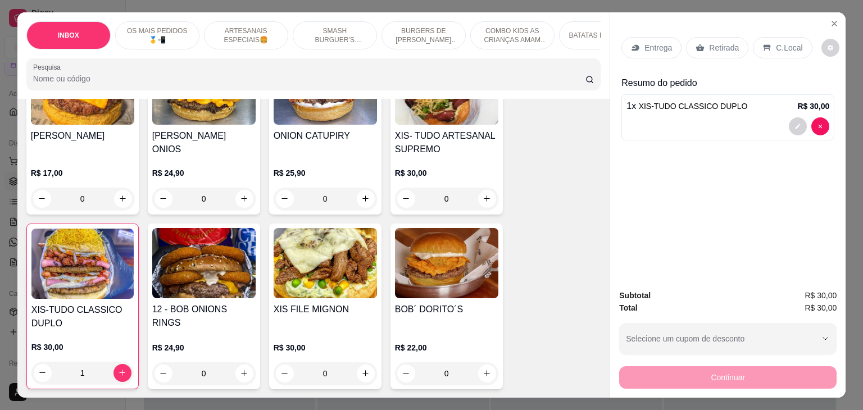
click at [660, 42] on p "Entrega" at bounding box center [659, 47] width 28 height 11
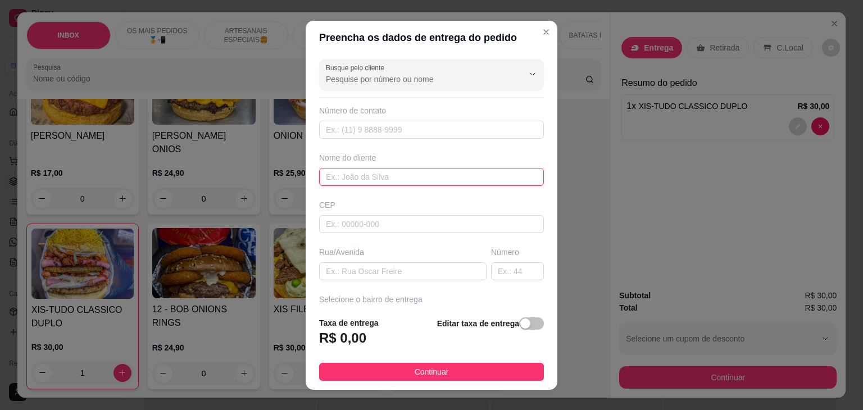
click at [408, 171] on input "text" at bounding box center [431, 177] width 225 height 18
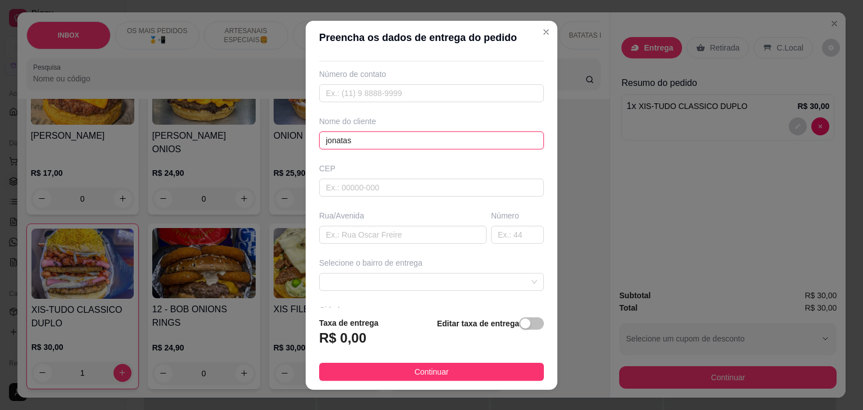
scroll to position [56, 0]
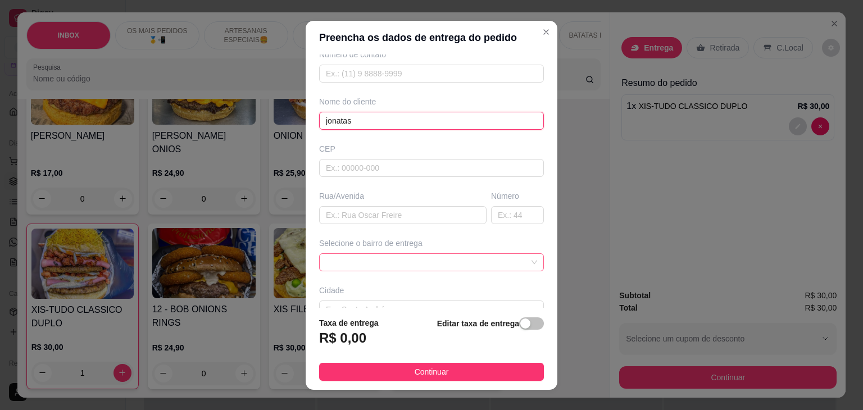
click at [391, 259] on span at bounding box center [431, 262] width 211 height 17
type input "jonatas"
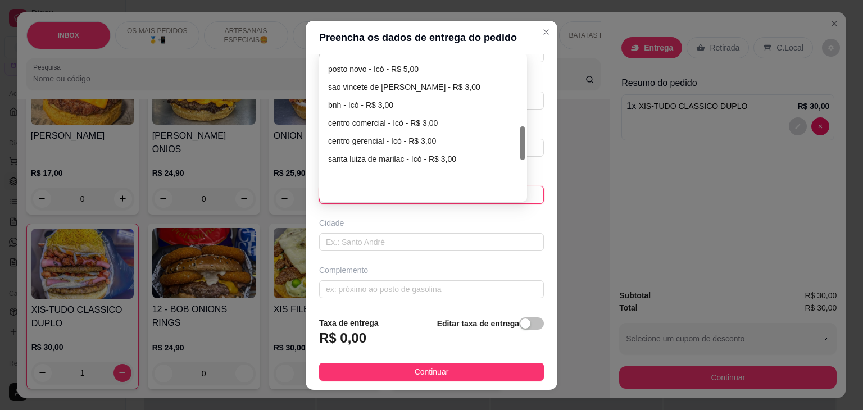
scroll to position [299, 0]
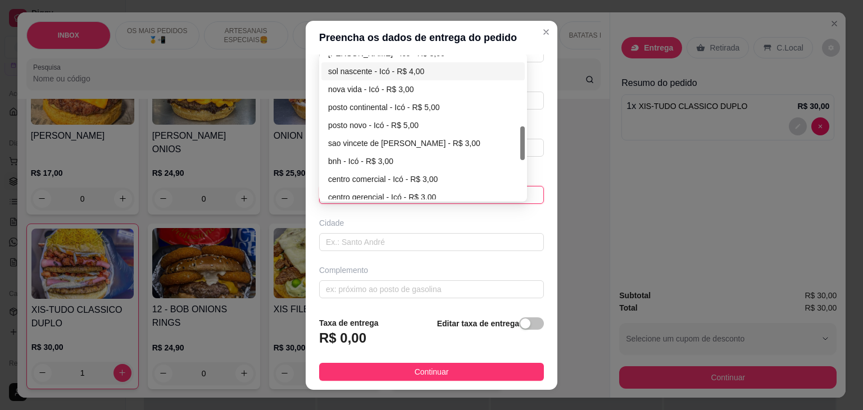
click at [380, 66] on div "sol nascente - Icó - R$ 4,00" at bounding box center [423, 71] width 190 height 12
type input "Icó"
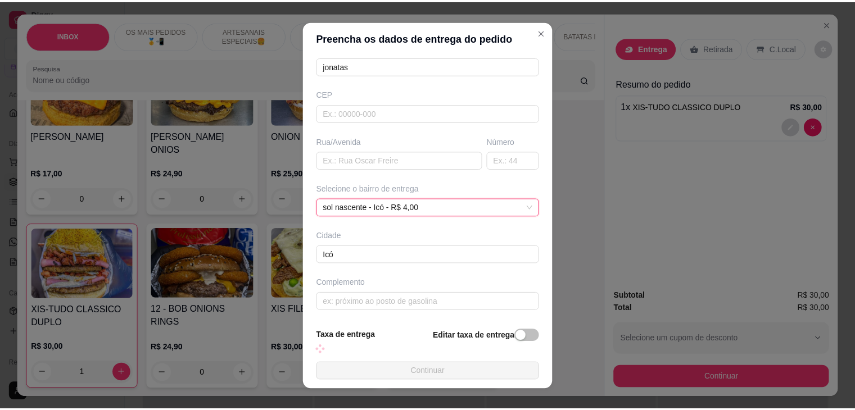
scroll to position [124, 0]
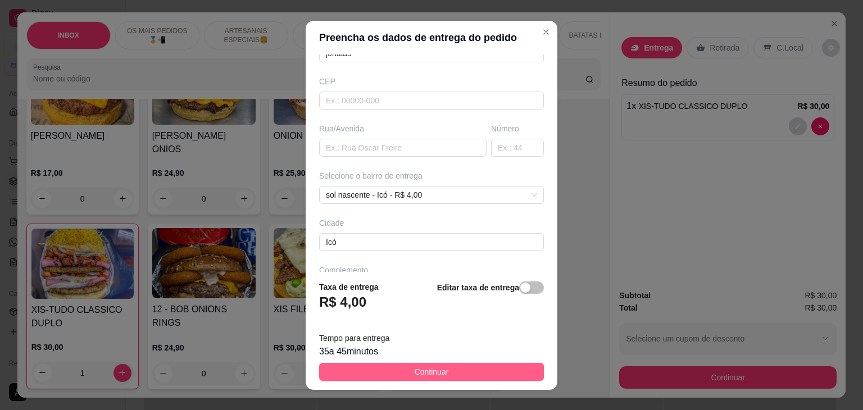
click at [429, 374] on span "Continuar" at bounding box center [432, 372] width 34 height 12
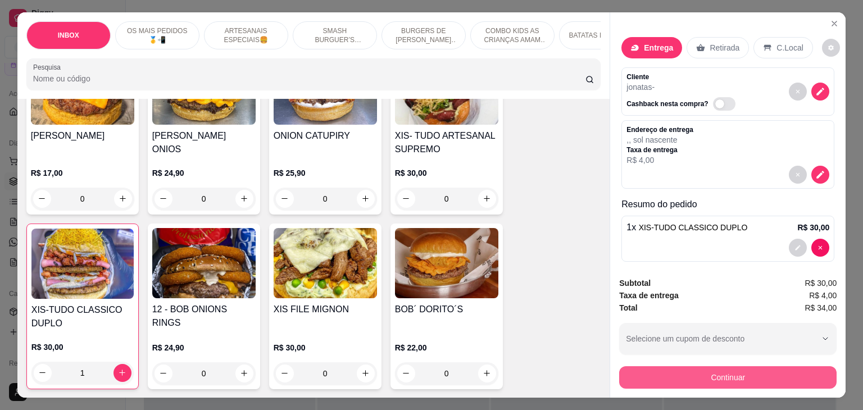
click at [713, 374] on button "Continuar" at bounding box center [728, 377] width 218 height 22
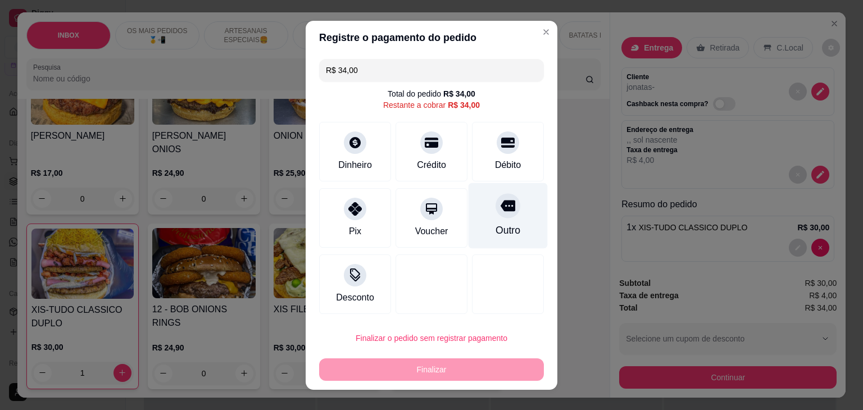
click at [510, 220] on div "Outro" at bounding box center [508, 216] width 79 height 66
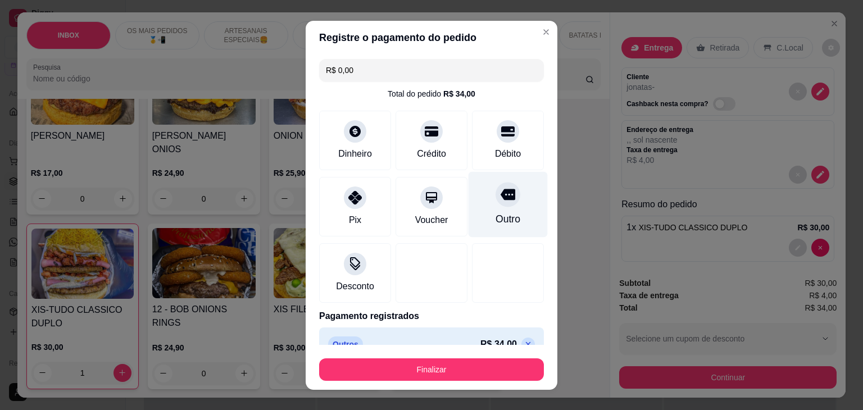
type input "R$ 0,00"
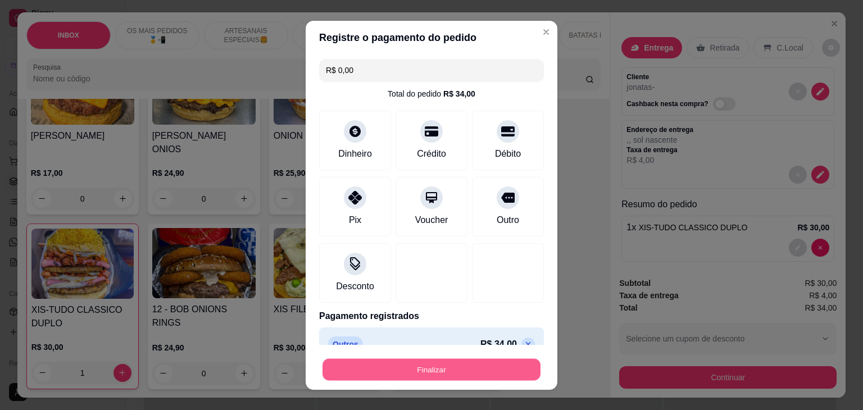
click at [481, 367] on button "Finalizar" at bounding box center [432, 370] width 218 height 22
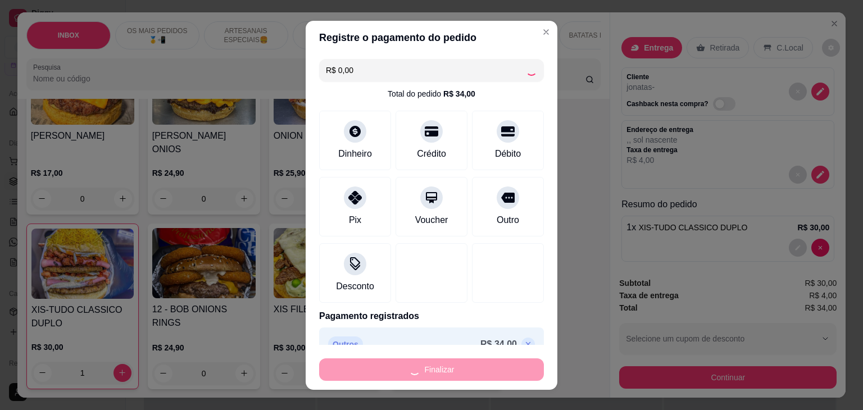
type input "0"
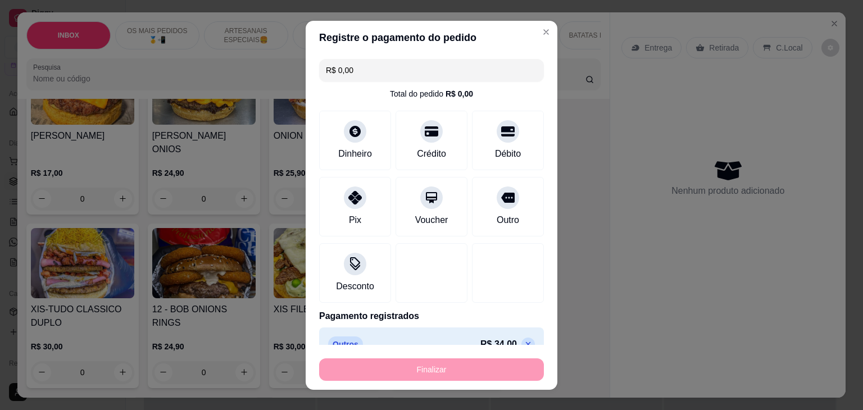
type input "-R$ 34,00"
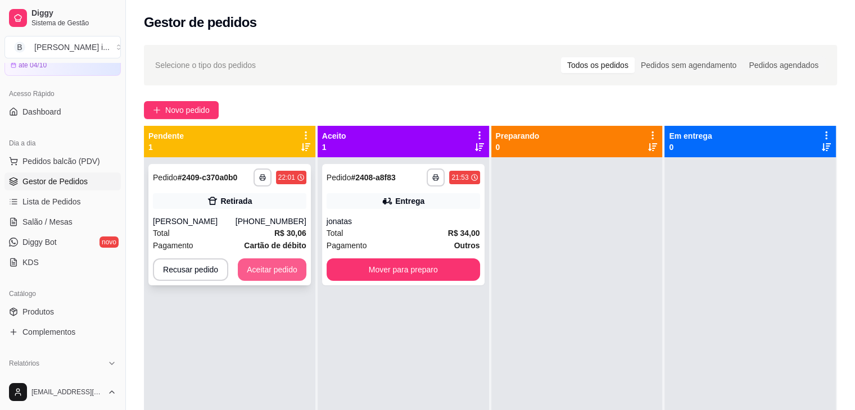
click at [291, 265] on button "Aceitar pedido" at bounding box center [272, 270] width 69 height 22
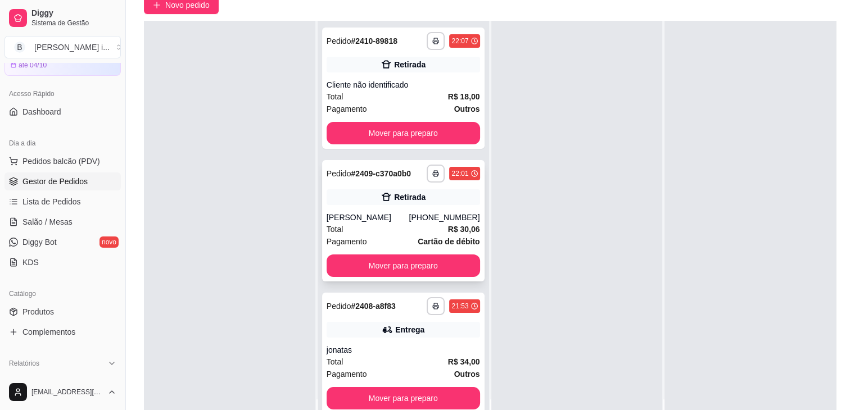
scroll to position [171, 0]
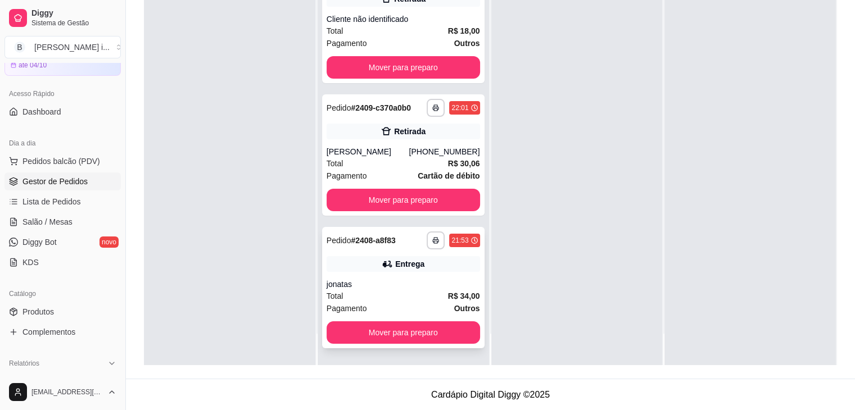
click at [398, 284] on div "jonatas" at bounding box center [403, 284] width 153 height 11
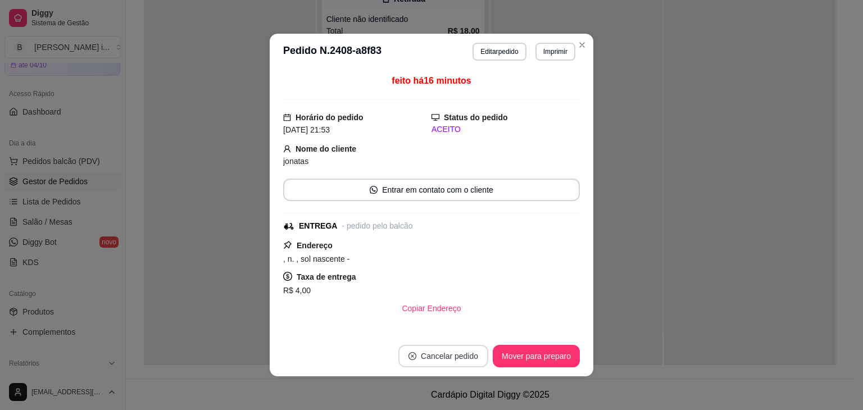
click at [455, 348] on button "Cancelar pedido" at bounding box center [443, 356] width 90 height 22
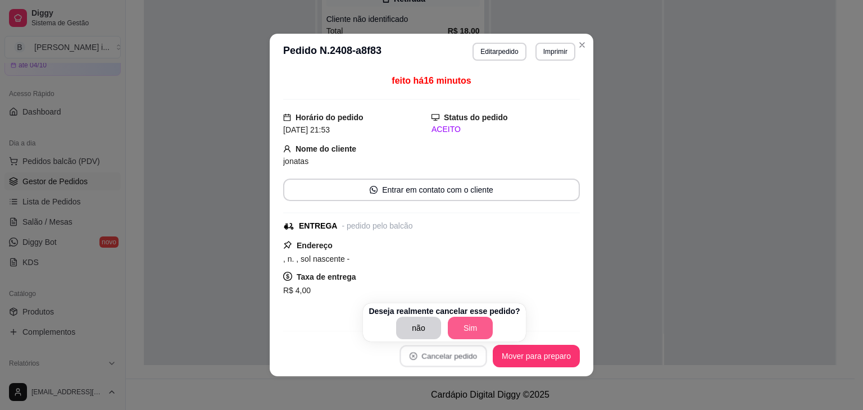
click at [461, 329] on button "Sim" at bounding box center [470, 328] width 45 height 22
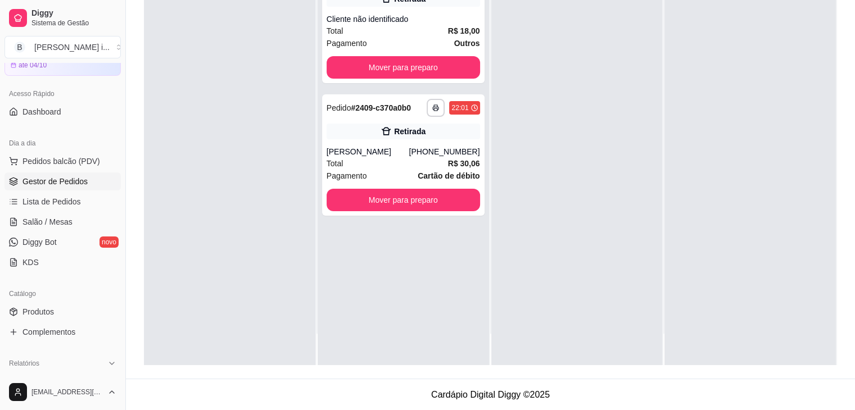
click at [647, 253] on div at bounding box center [576, 160] width 171 height 410
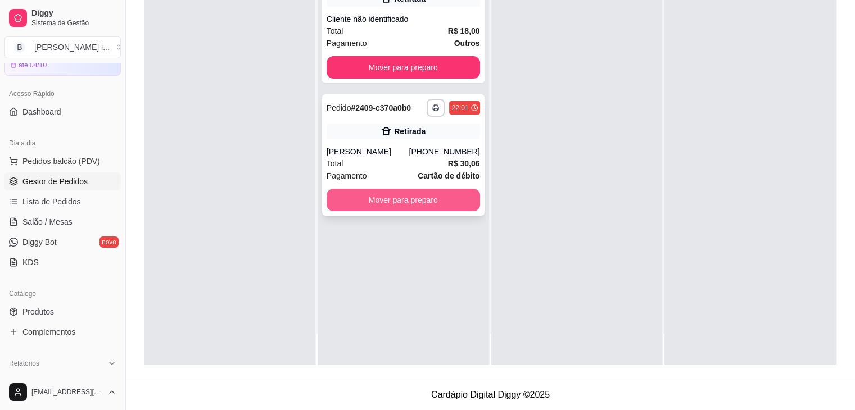
click at [434, 202] on button "Mover para preparo" at bounding box center [403, 200] width 153 height 22
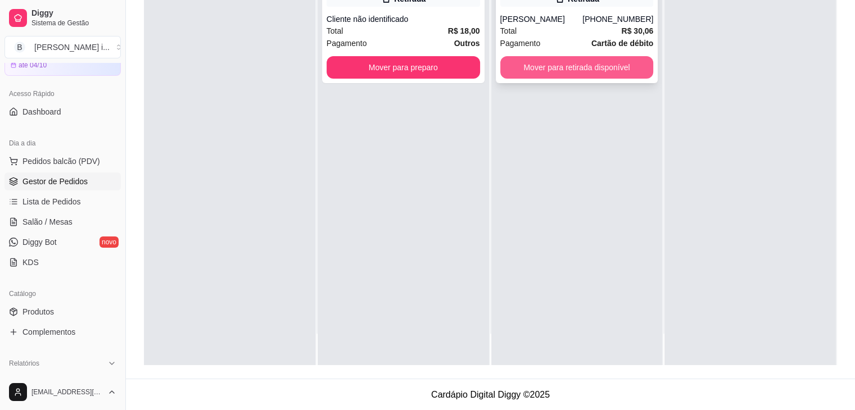
click at [606, 68] on button "Mover para retirada disponível" at bounding box center [576, 67] width 153 height 22
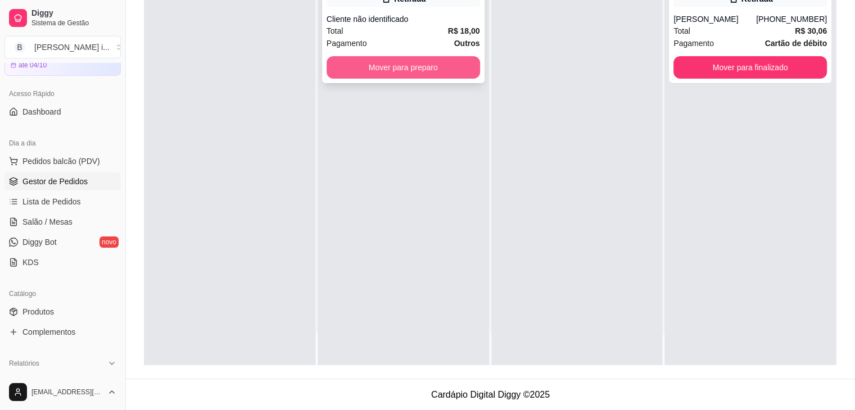
click at [458, 59] on button "Mover para preparo" at bounding box center [403, 67] width 153 height 22
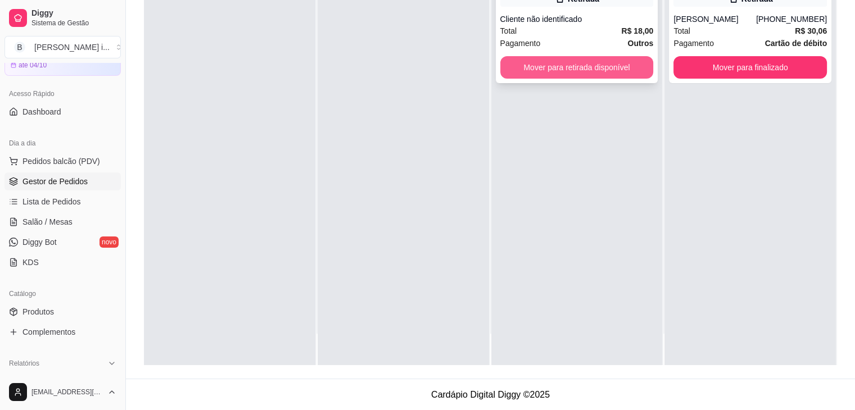
click at [599, 68] on button "Mover para retirada disponível" at bounding box center [576, 67] width 153 height 22
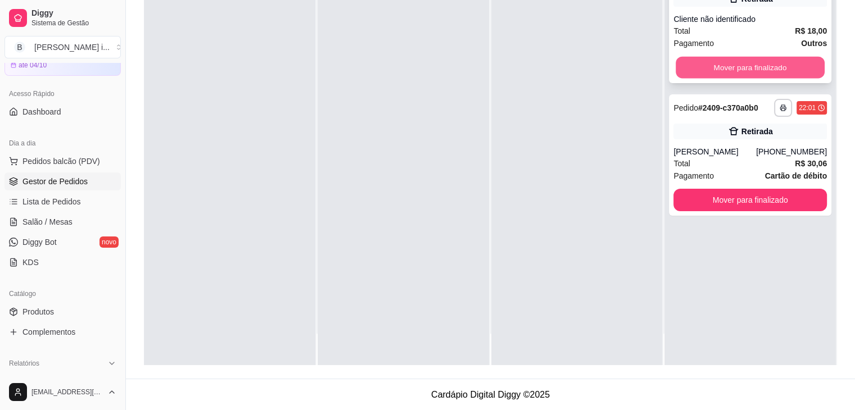
click at [726, 59] on button "Mover para finalizado" at bounding box center [750, 68] width 149 height 22
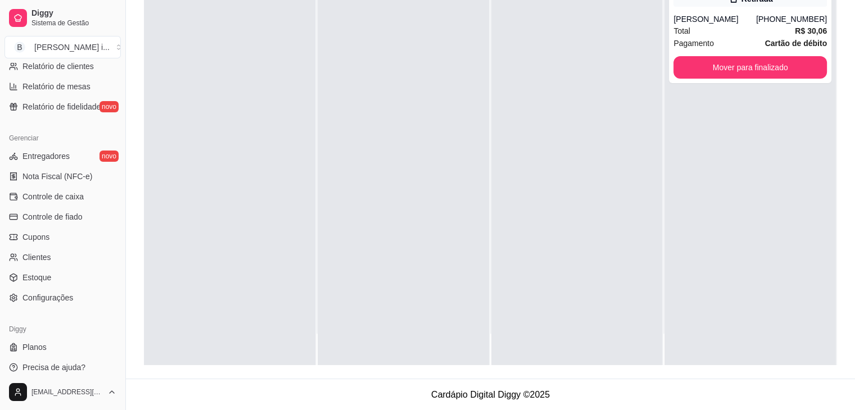
scroll to position [393, 0]
click at [60, 262] on link "Clientes" at bounding box center [62, 256] width 116 height 18
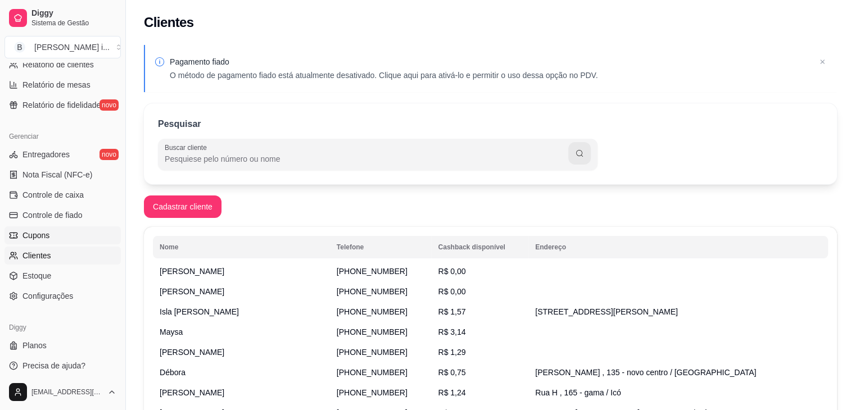
click at [44, 238] on span "Cupons" at bounding box center [35, 235] width 27 height 11
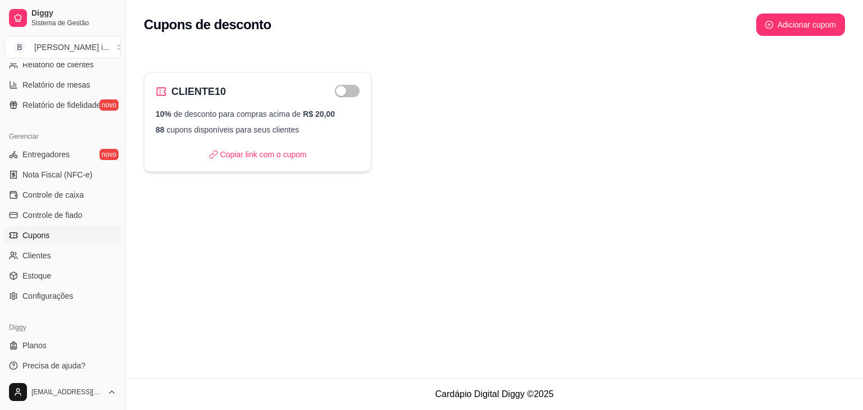
click at [342, 136] on div "CLIENTE10 10% de desconto para compras acima de R$ 20,00 88 cupons disponíveis …" at bounding box center [258, 122] width 228 height 100
select select "PERCENTAGE"
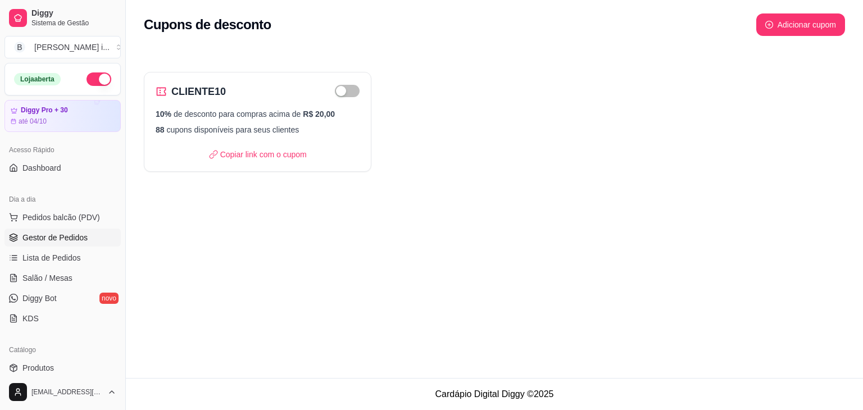
click at [44, 238] on span "Gestor de Pedidos" at bounding box center [54, 237] width 65 height 11
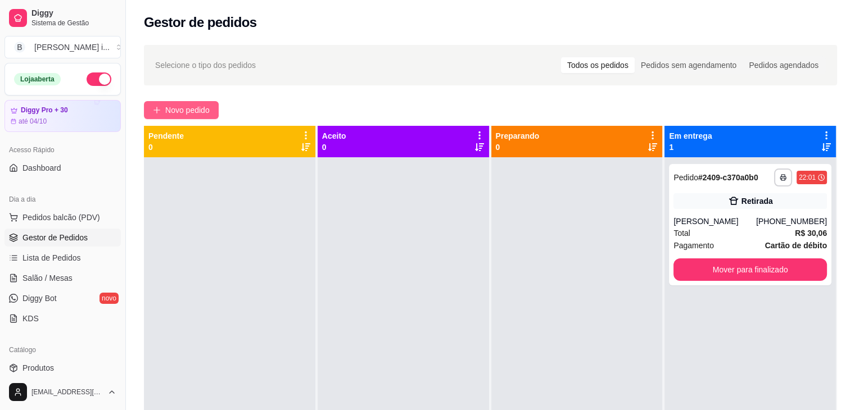
click at [191, 104] on span "Novo pedido" at bounding box center [187, 110] width 44 height 12
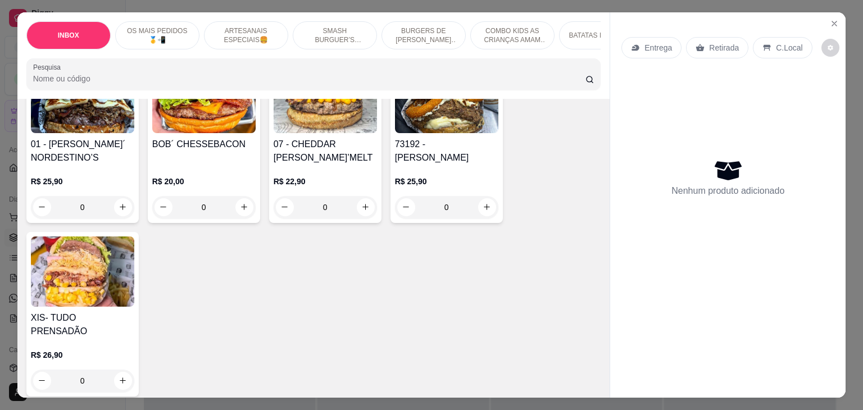
scroll to position [225, 0]
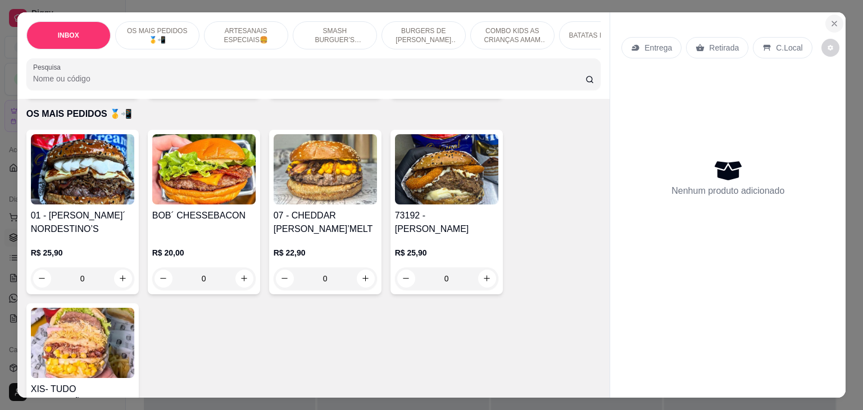
click at [830, 15] on button "Close" at bounding box center [835, 24] width 18 height 18
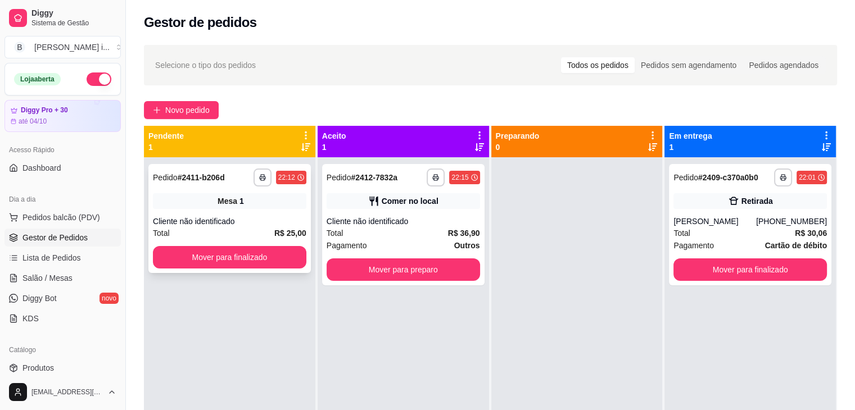
click at [292, 207] on div "Mesa 1" at bounding box center [229, 201] width 153 height 16
click at [378, 229] on div "Total R$ 36,90" at bounding box center [403, 233] width 153 height 12
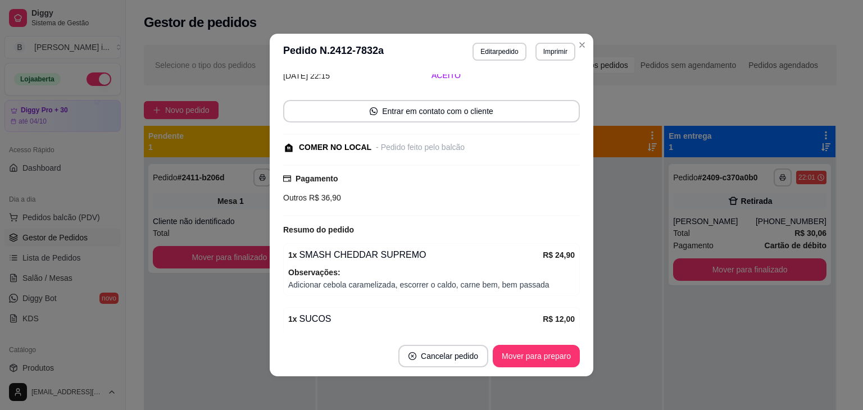
scroll to position [143, 0]
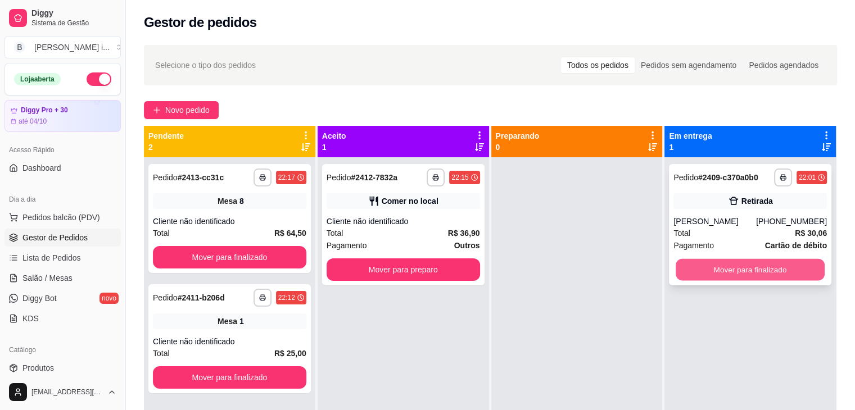
click at [803, 269] on button "Mover para finalizado" at bounding box center [750, 270] width 149 height 22
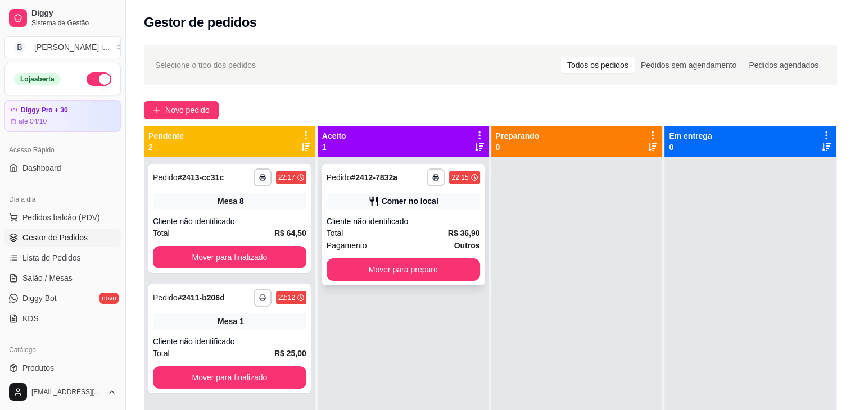
click at [413, 223] on div "Cliente não identificado" at bounding box center [403, 221] width 153 height 11
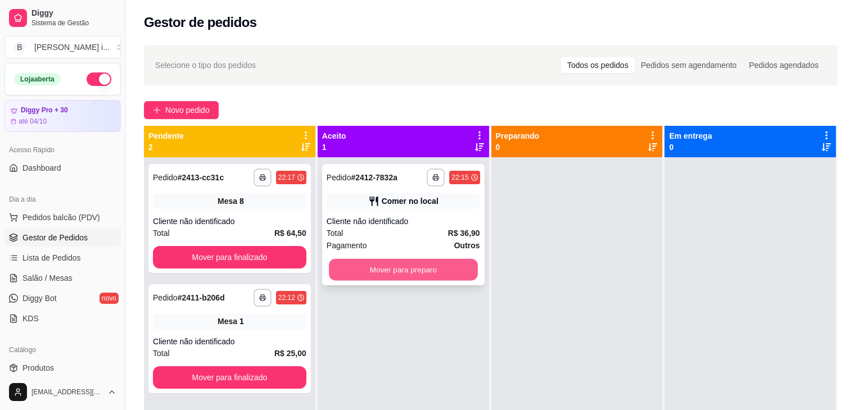
click at [443, 262] on button "Mover para preparo" at bounding box center [403, 270] width 149 height 22
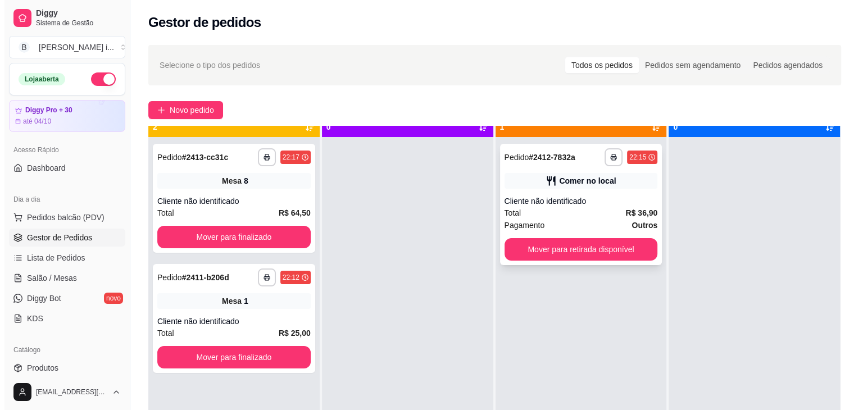
scroll to position [31, 0]
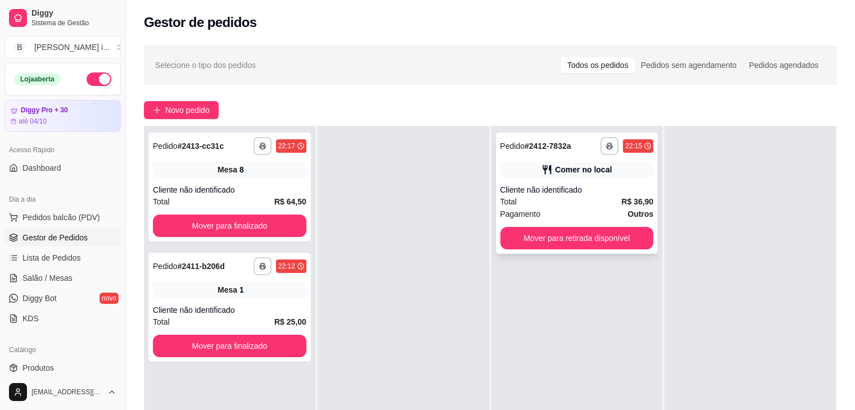
click at [607, 184] on div "Cliente não identificado" at bounding box center [576, 189] width 153 height 11
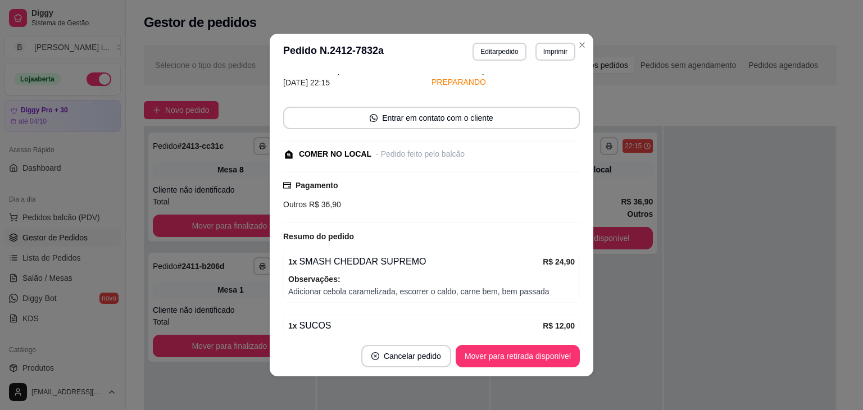
scroll to position [143, 0]
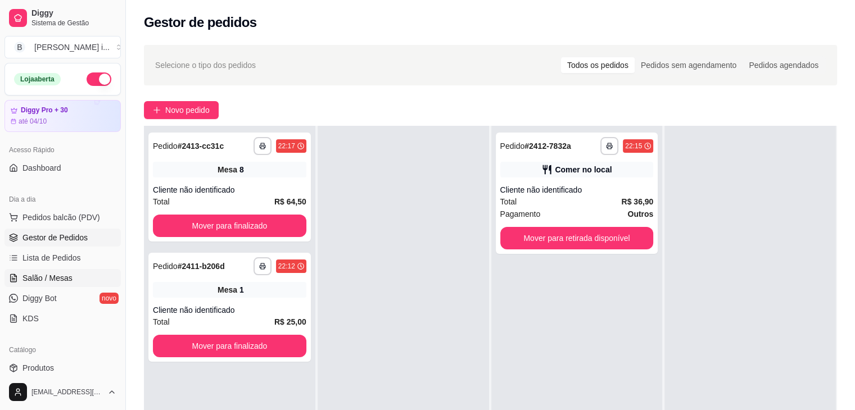
click at [58, 283] on span "Salão / Mesas" at bounding box center [47, 278] width 50 height 11
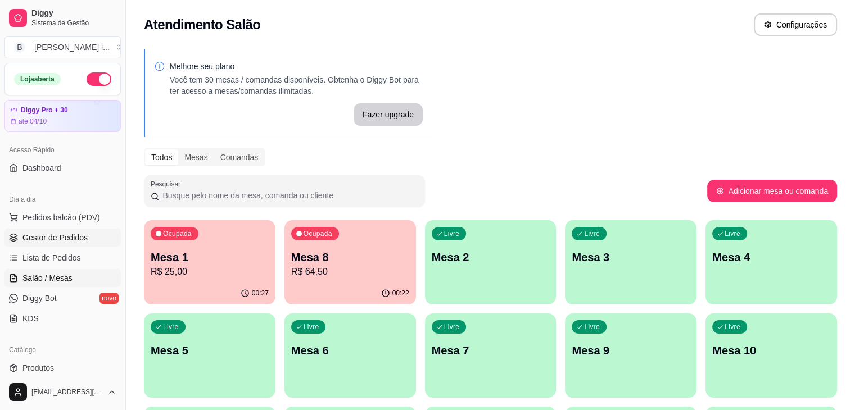
click at [31, 232] on span "Gestor de Pedidos" at bounding box center [54, 237] width 65 height 11
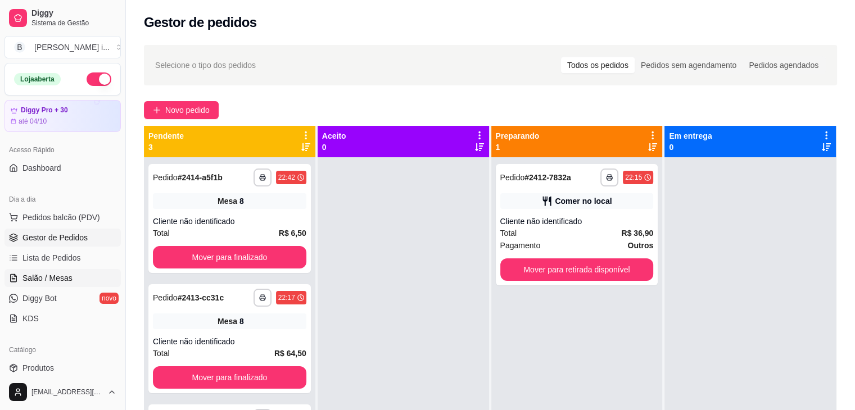
click at [61, 277] on span "Salão / Mesas" at bounding box center [47, 278] width 50 height 11
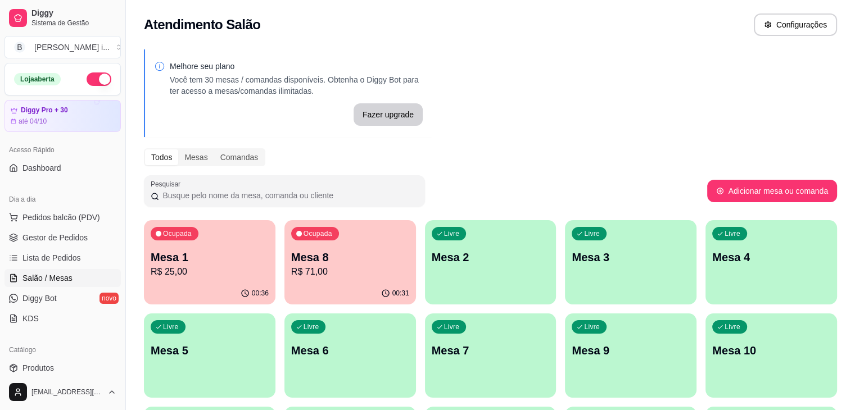
click at [182, 283] on div "00:36" at bounding box center [210, 294] width 132 height 22
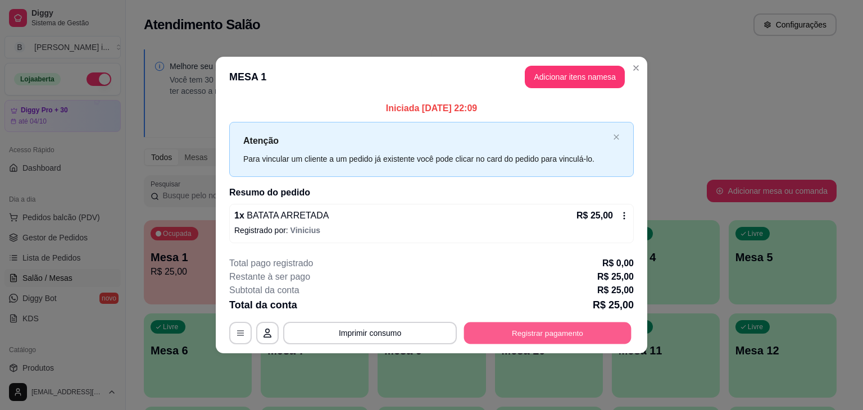
click at [583, 340] on button "Registrar pagamento" at bounding box center [547, 333] width 167 height 22
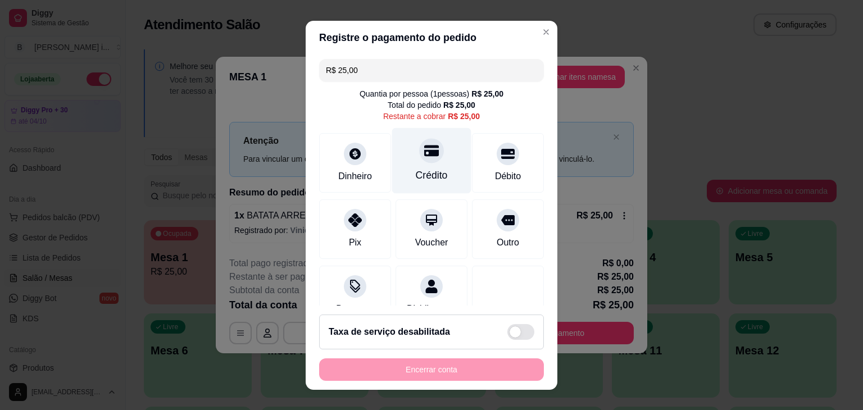
click at [428, 174] on div "Crédito" at bounding box center [432, 175] width 32 height 15
type input "R$ 0,00"
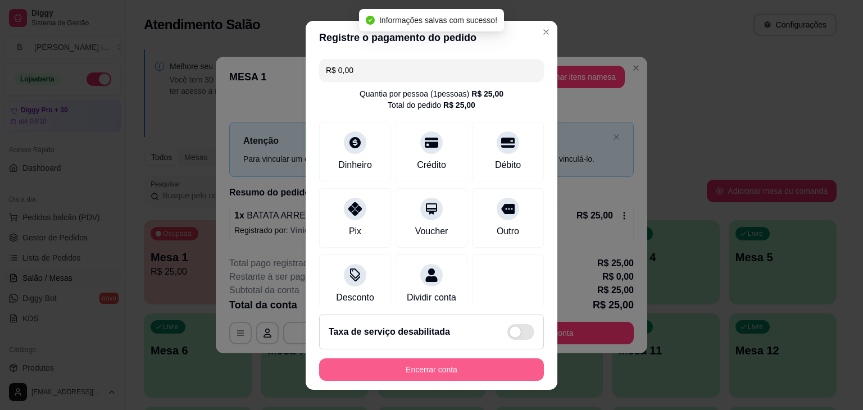
click at [476, 374] on button "Encerrar conta" at bounding box center [431, 370] width 225 height 22
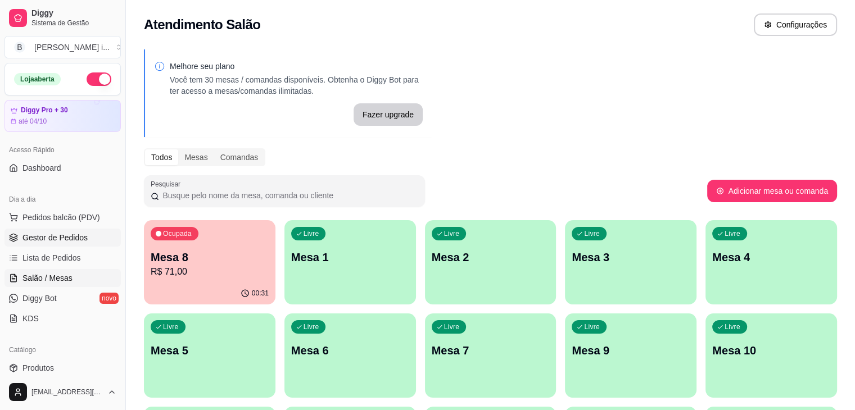
click at [67, 243] on link "Gestor de Pedidos" at bounding box center [62, 238] width 116 height 18
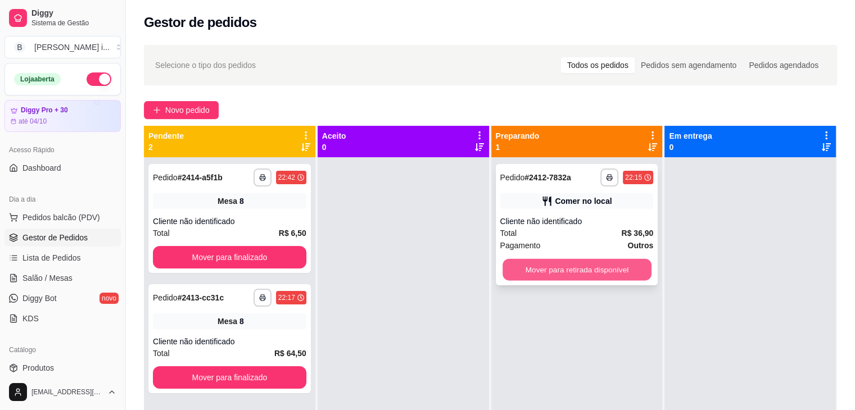
click at [610, 274] on button "Mover para retirada disponível" at bounding box center [576, 270] width 149 height 22
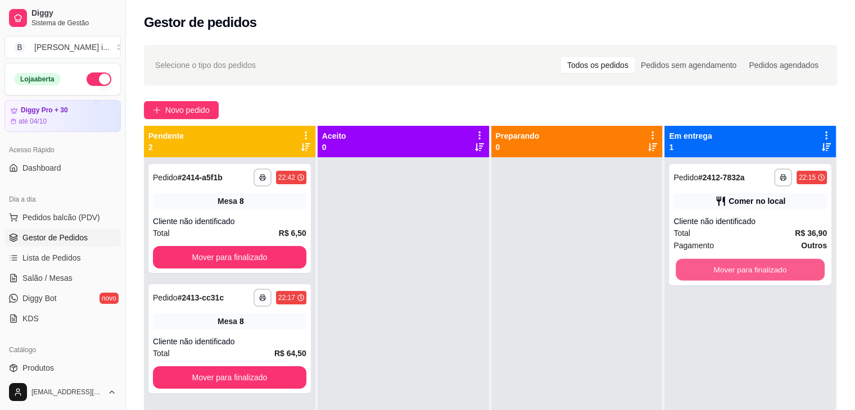
click at [746, 271] on button "Mover para finalizado" at bounding box center [750, 270] width 149 height 22
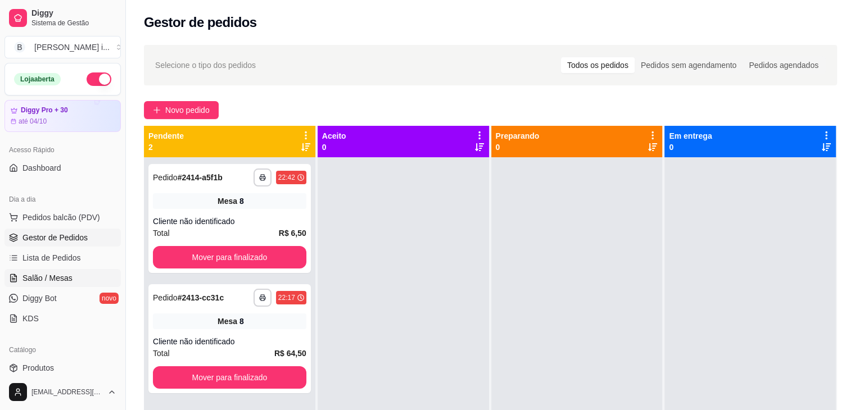
click at [36, 275] on span "Salão / Mesas" at bounding box center [47, 278] width 50 height 11
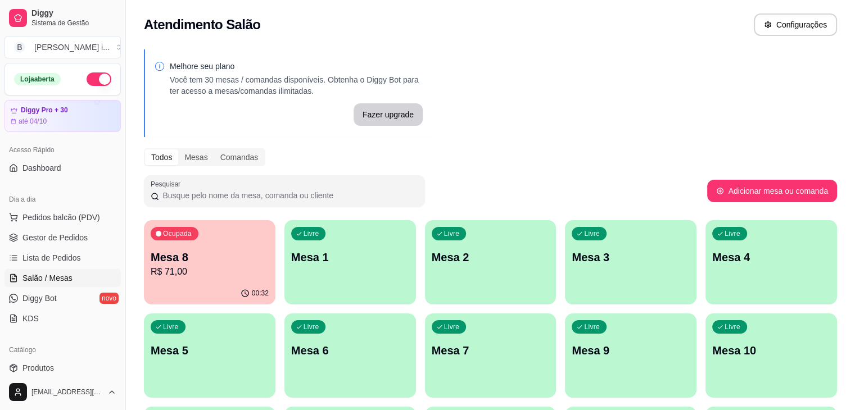
click at [188, 261] on p "Mesa 8" at bounding box center [210, 258] width 118 height 16
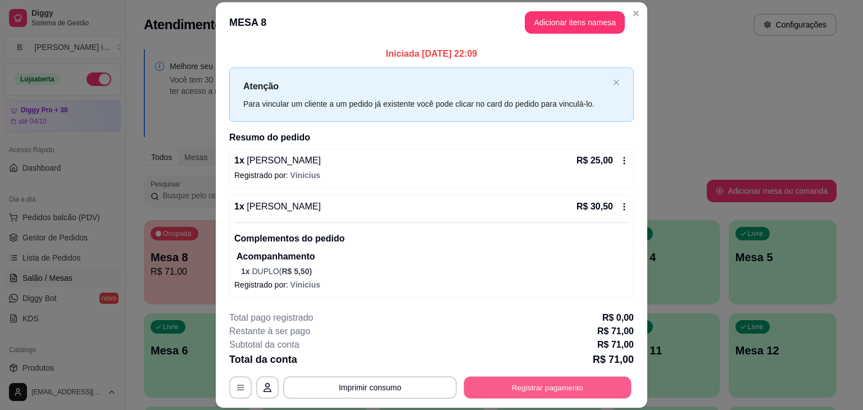
click at [569, 390] on button "Registrar pagamento" at bounding box center [547, 388] width 167 height 22
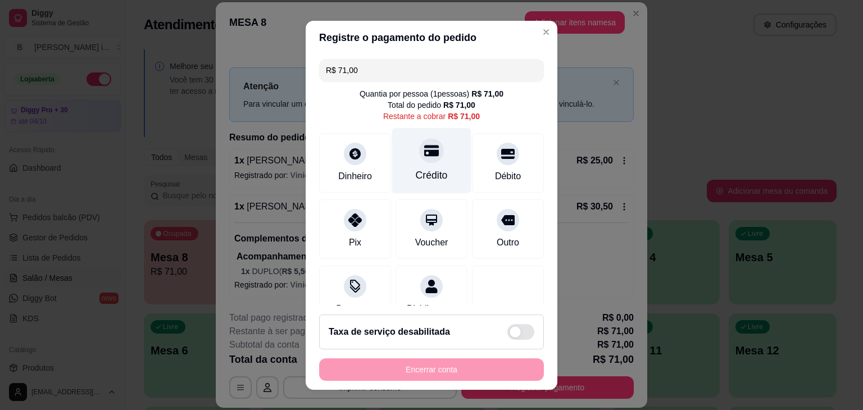
click at [427, 168] on div "Crédito" at bounding box center [432, 175] width 32 height 15
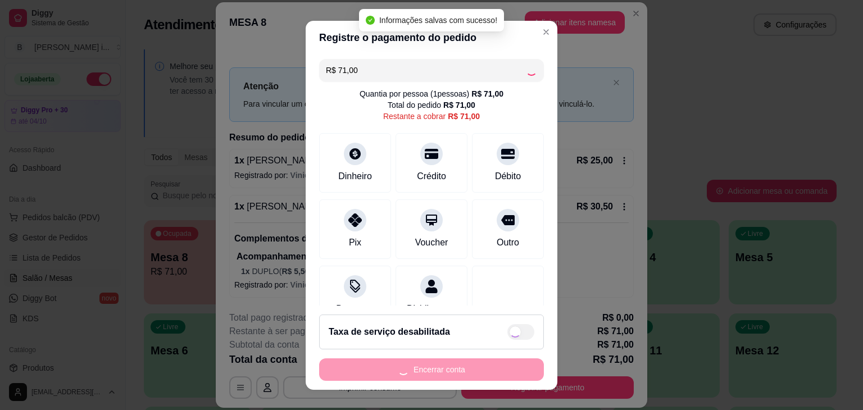
type input "R$ 0,00"
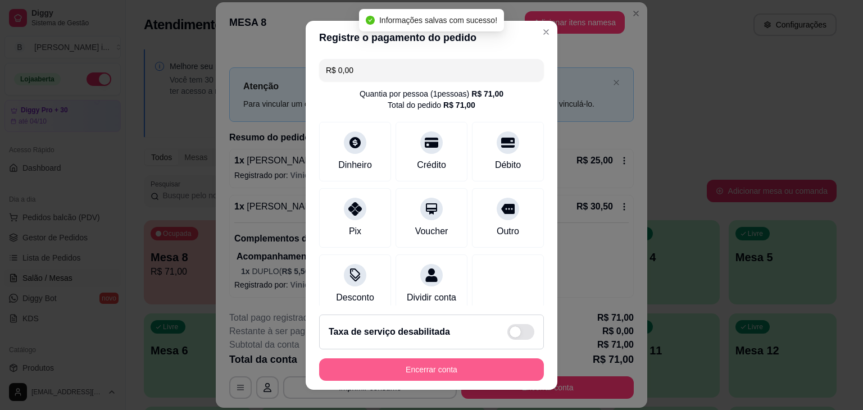
click at [508, 370] on button "Encerrar conta" at bounding box center [431, 370] width 225 height 22
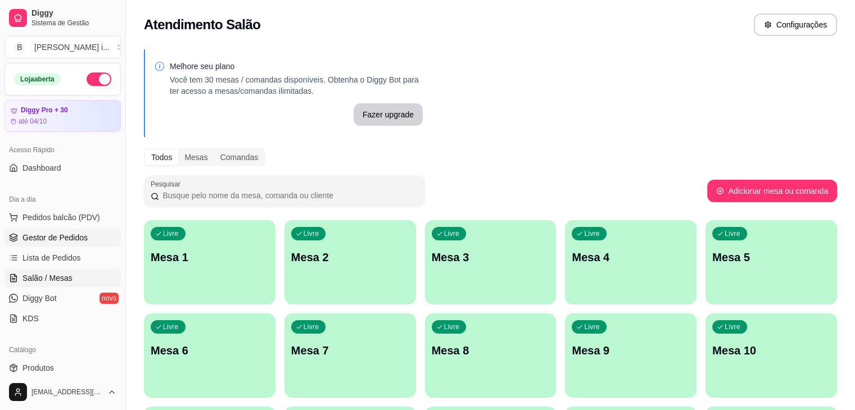
click at [54, 243] on link "Gestor de Pedidos" at bounding box center [62, 238] width 116 height 18
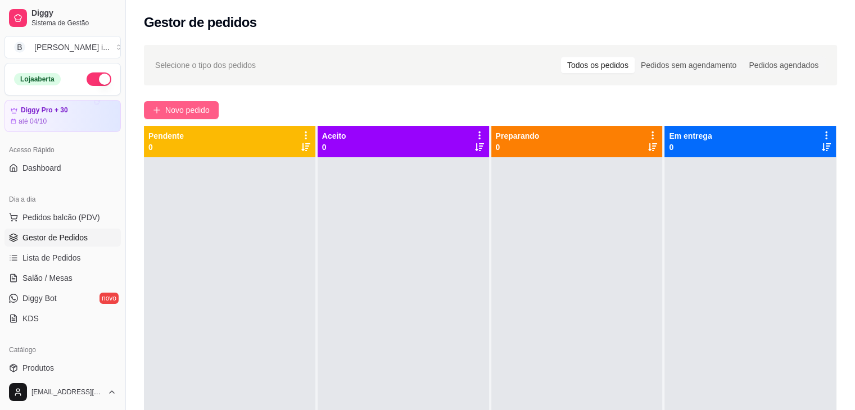
click at [184, 114] on span "Novo pedido" at bounding box center [187, 110] width 44 height 12
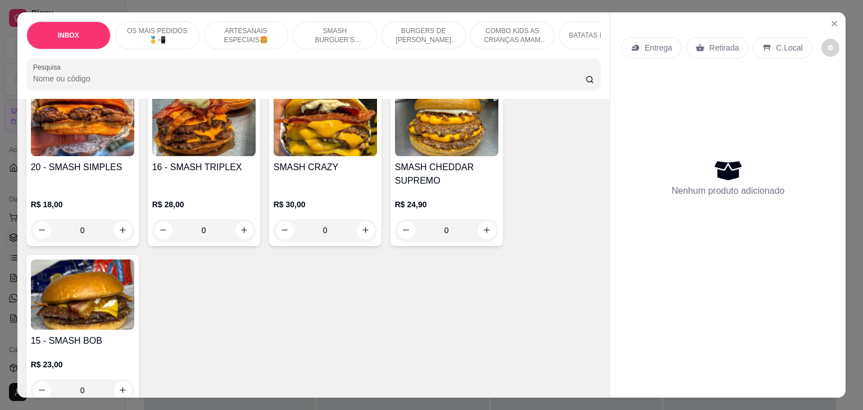
scroll to position [1349, 0]
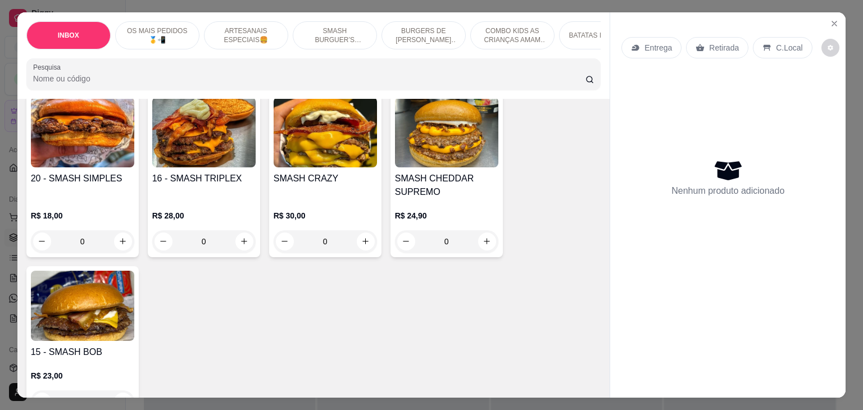
click at [80, 346] on h4 "15 - SMASH BOB" at bounding box center [82, 352] width 103 height 13
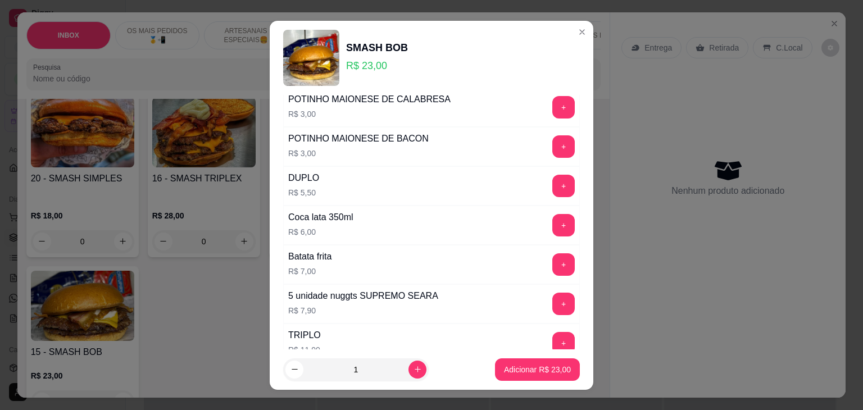
scroll to position [337, 0]
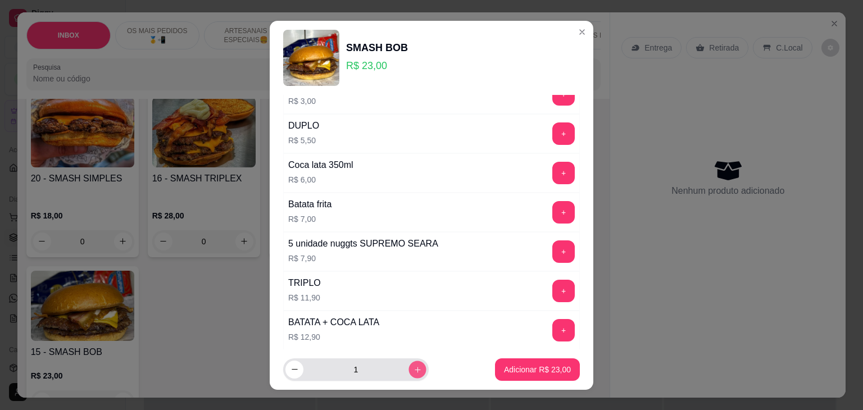
click at [409, 369] on button "increase-product-quantity" at bounding box center [417, 369] width 17 height 17
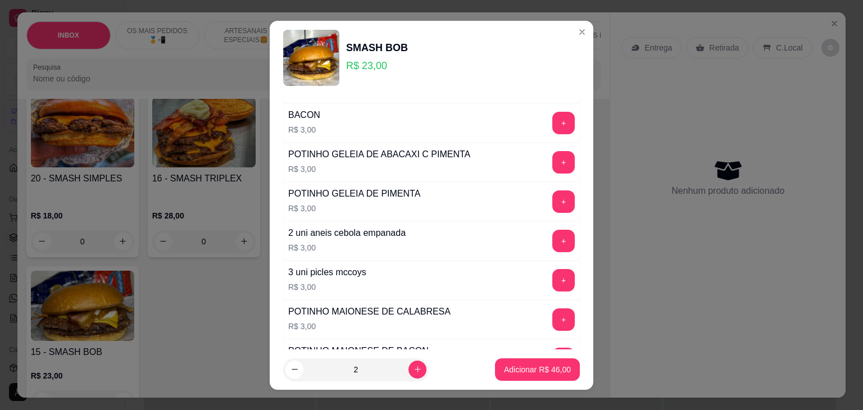
scroll to position [0, 0]
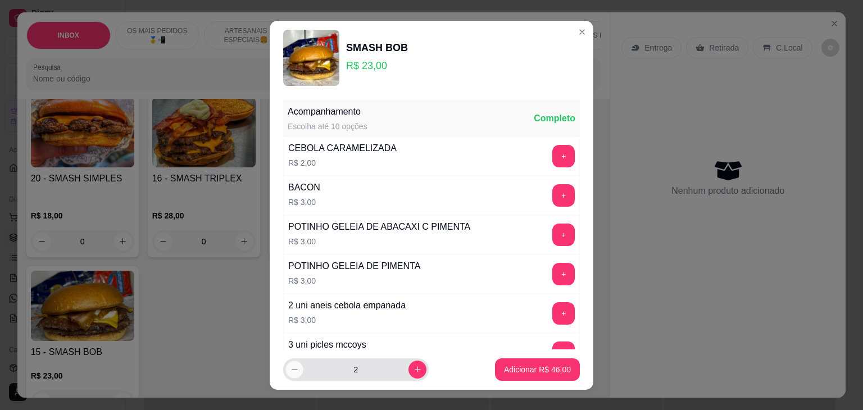
click at [291, 370] on icon "decrease-product-quantity" at bounding box center [295, 369] width 8 height 8
type input "1"
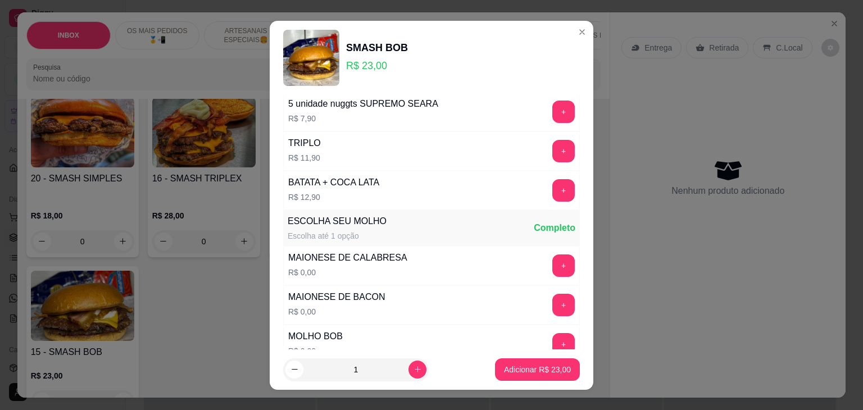
scroll to position [393, 0]
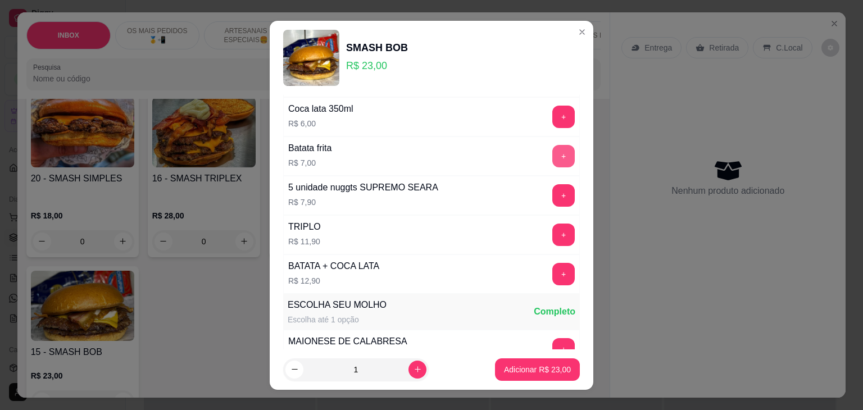
click at [553, 156] on button "+" at bounding box center [564, 156] width 22 height 22
click at [518, 372] on p "Adicionar R$ 30,00" at bounding box center [537, 369] width 65 height 11
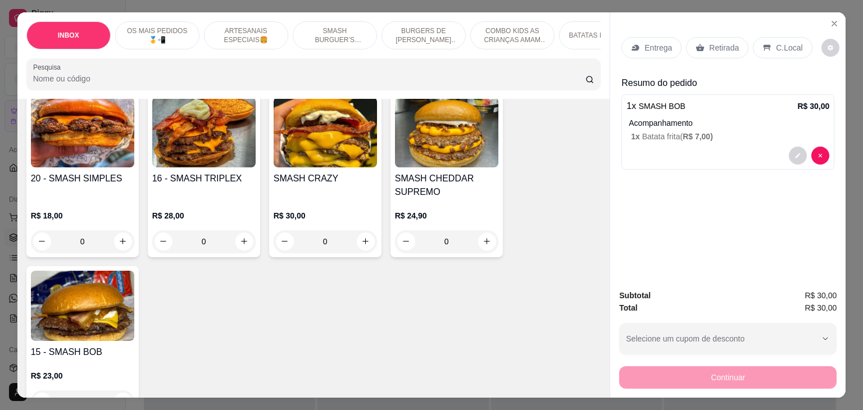
click at [50, 315] on img at bounding box center [82, 306] width 103 height 70
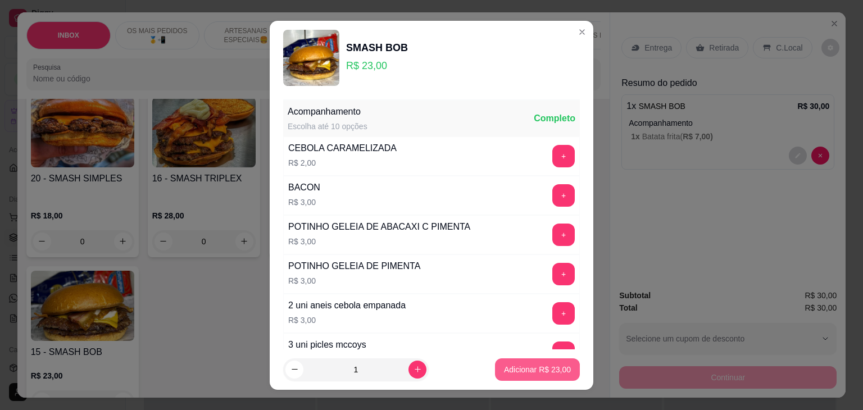
click at [553, 373] on p "Adicionar R$ 23,00" at bounding box center [537, 369] width 67 height 11
type input "1"
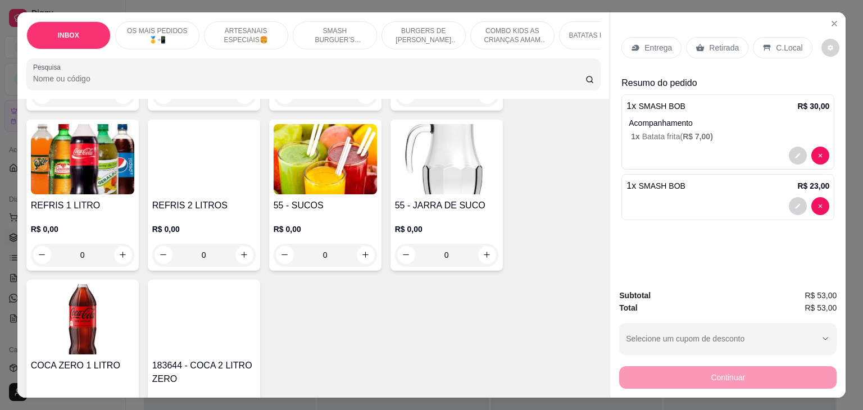
scroll to position [2569, 0]
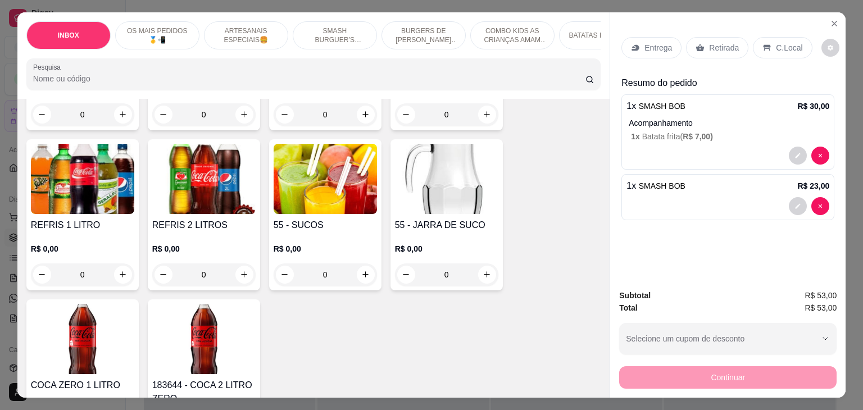
click at [347, 232] on div "R$ 0,00 0" at bounding box center [325, 259] width 103 height 54
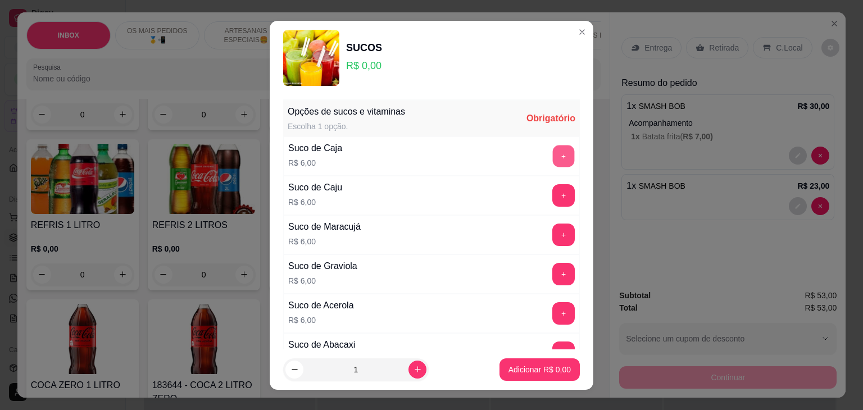
click at [553, 152] on button "+" at bounding box center [564, 156] width 22 height 22
click at [531, 363] on button "Adicionar R$ 12,00" at bounding box center [537, 370] width 85 height 22
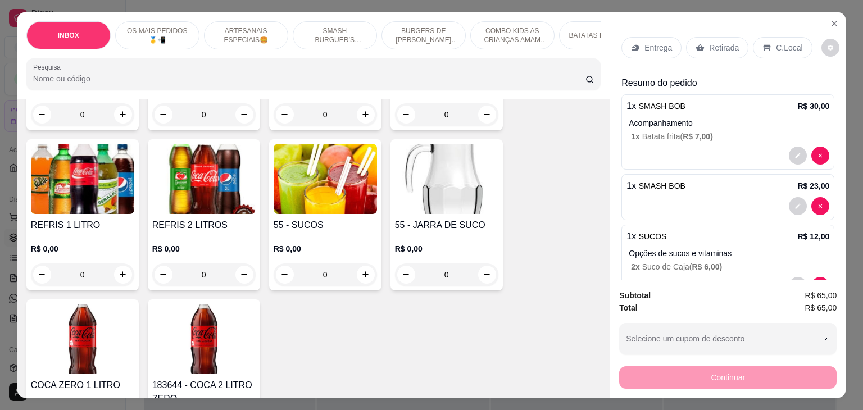
click at [789, 44] on p "C.Local" at bounding box center [789, 47] width 26 height 11
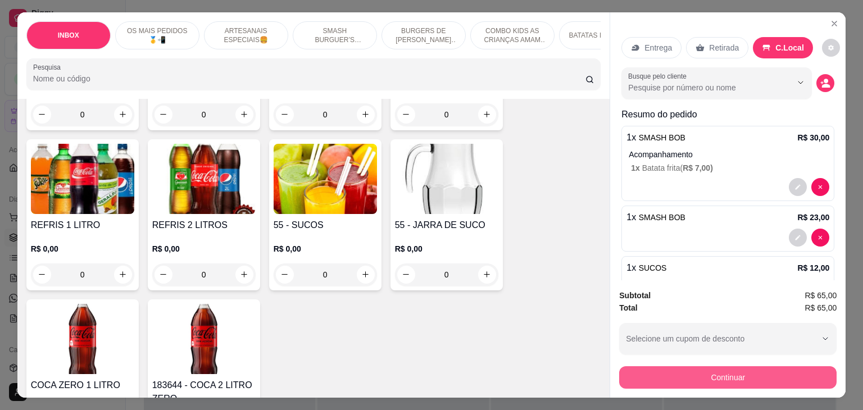
click at [731, 370] on button "Continuar" at bounding box center [728, 377] width 218 height 22
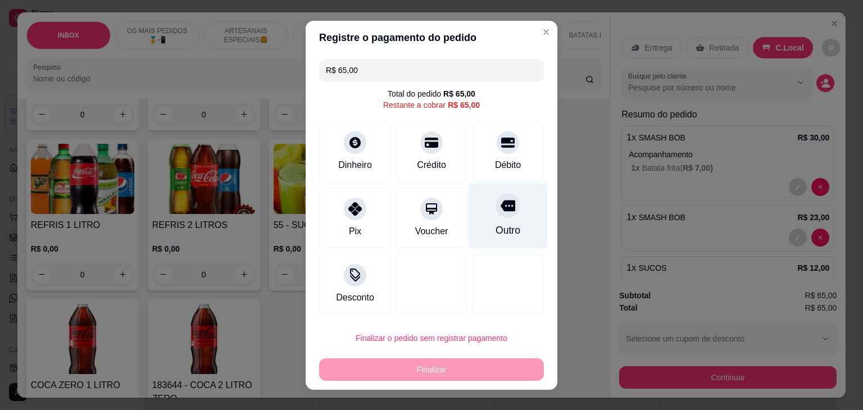
click at [501, 205] on icon at bounding box center [508, 205] width 15 height 11
type input "R$ 0,00"
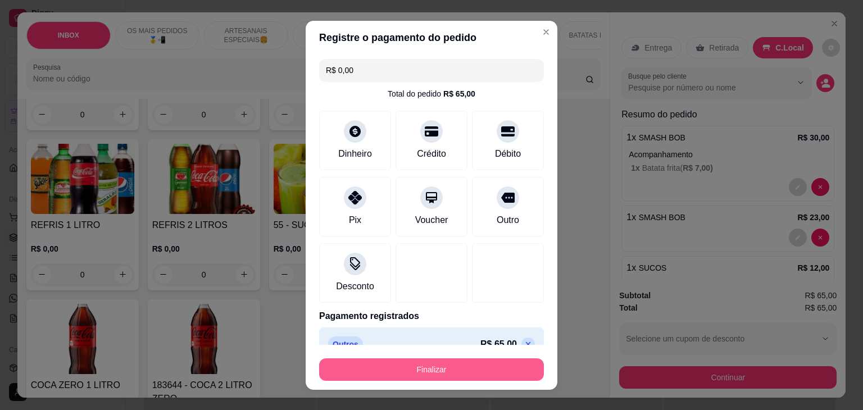
click at [499, 359] on button "Finalizar" at bounding box center [431, 370] width 225 height 22
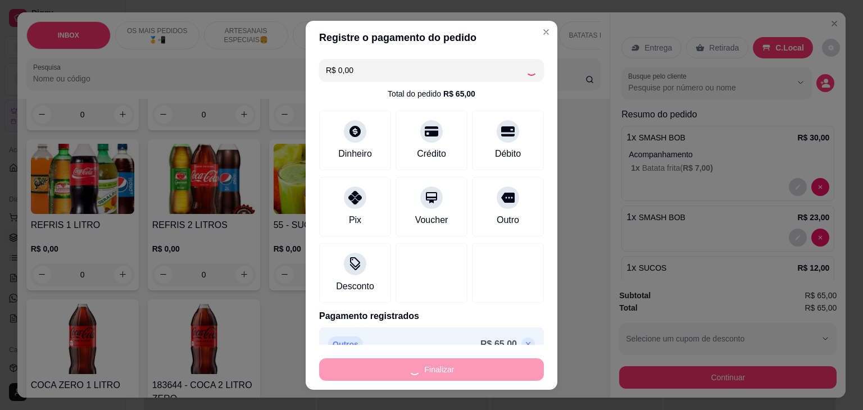
type input "0"
type input "-R$ 65,00"
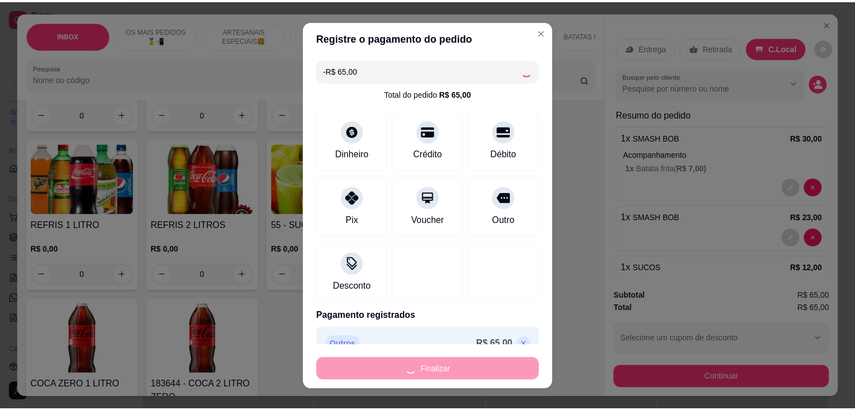
scroll to position [2567, 0]
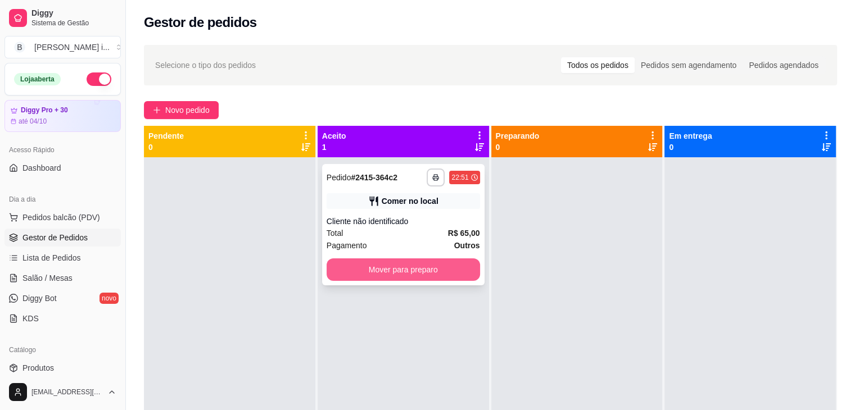
click at [450, 275] on button "Mover para preparo" at bounding box center [403, 270] width 153 height 22
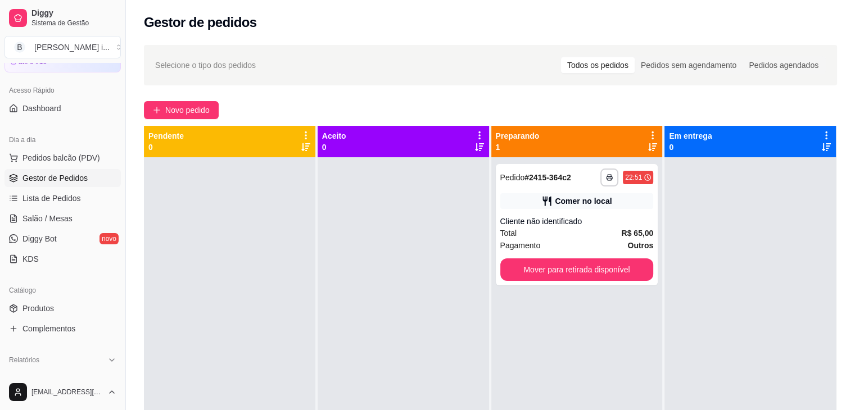
scroll to position [112, 0]
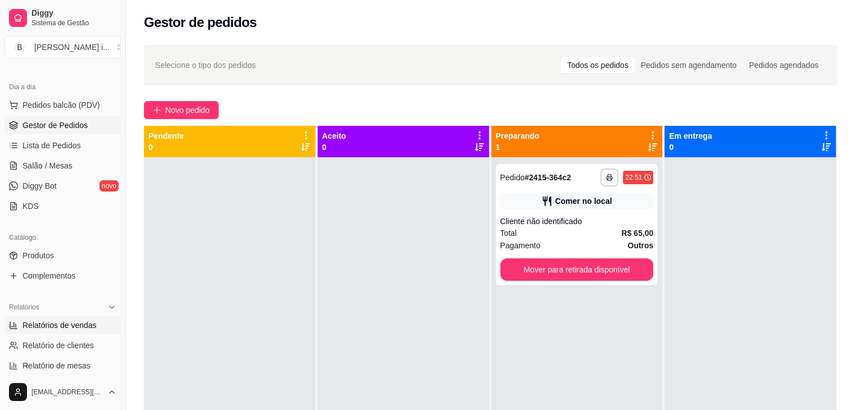
click at [64, 325] on span "Relatórios de vendas" at bounding box center [59, 325] width 74 height 11
select select "ALL"
select select "0"
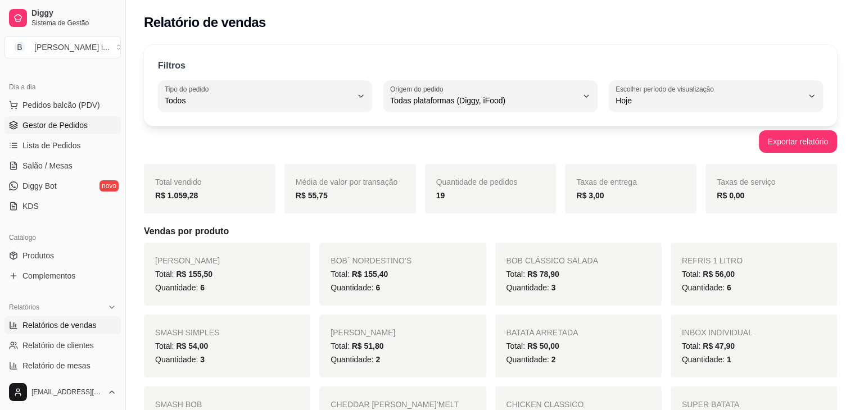
click at [41, 128] on span "Gestor de Pedidos" at bounding box center [54, 125] width 65 height 11
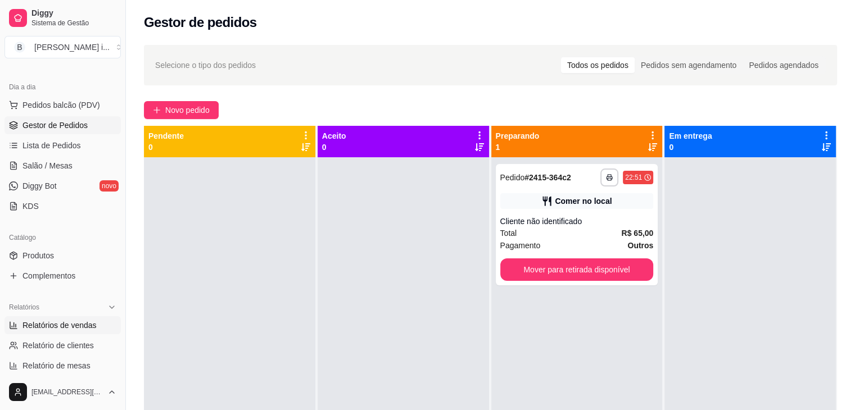
click at [56, 324] on span "Relatórios de vendas" at bounding box center [59, 325] width 74 height 11
select select "ALL"
select select "0"
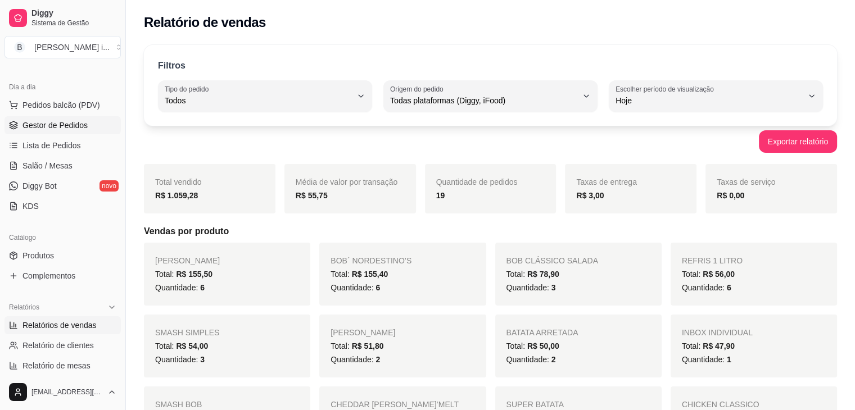
click at [59, 127] on span "Gestor de Pedidos" at bounding box center [54, 125] width 65 height 11
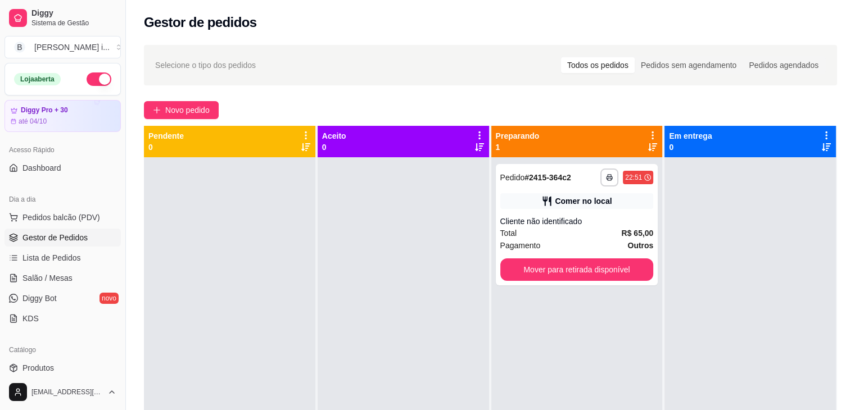
click at [94, 76] on button "button" at bounding box center [99, 79] width 25 height 13
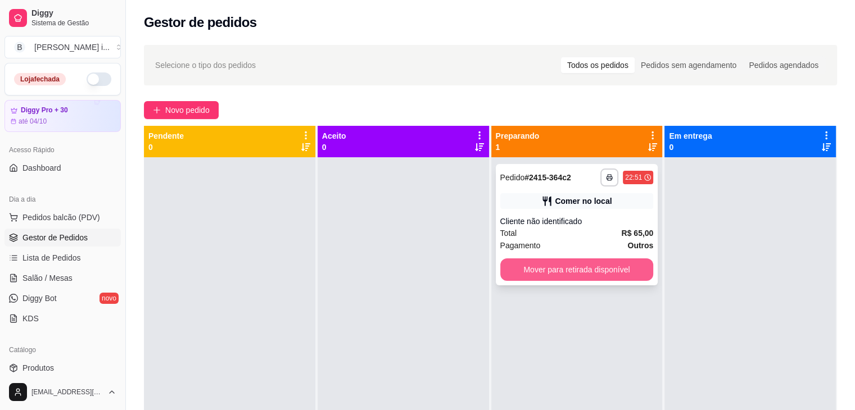
click at [570, 259] on button "Mover para retirada disponível" at bounding box center [576, 270] width 153 height 22
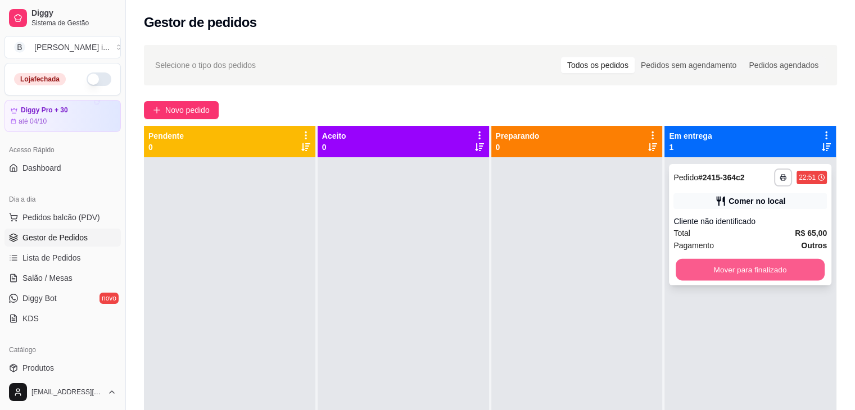
click at [704, 274] on button "Mover para finalizado" at bounding box center [750, 270] width 149 height 22
